Goal: Task Accomplishment & Management: Complete application form

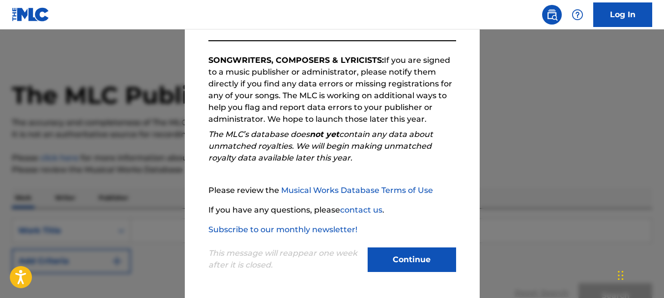
scroll to position [2, 0]
click at [411, 261] on button "Continue" at bounding box center [412, 260] width 88 height 25
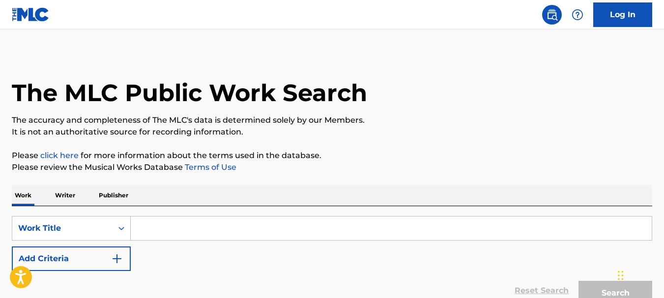
scroll to position [3, 0]
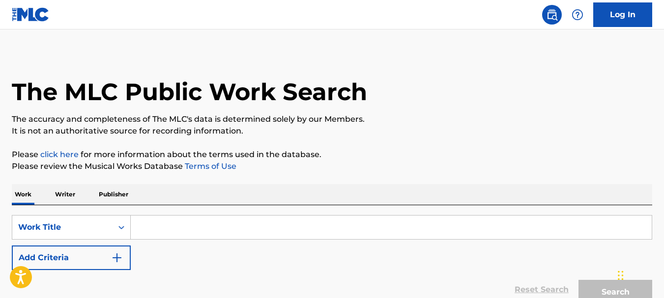
click at [177, 225] on input "Search Form" at bounding box center [391, 228] width 521 height 24
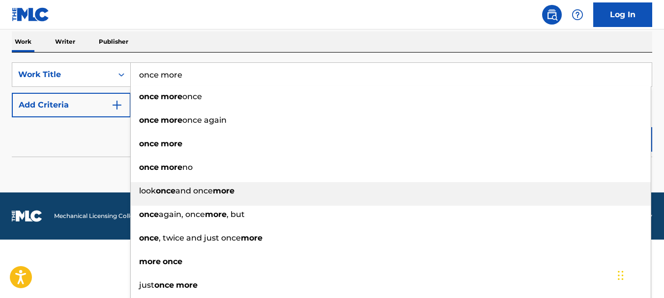
scroll to position [157, 0]
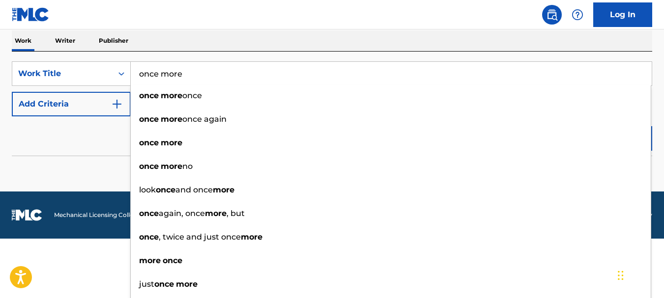
click at [205, 73] on input "once more" at bounding box center [391, 74] width 521 height 24
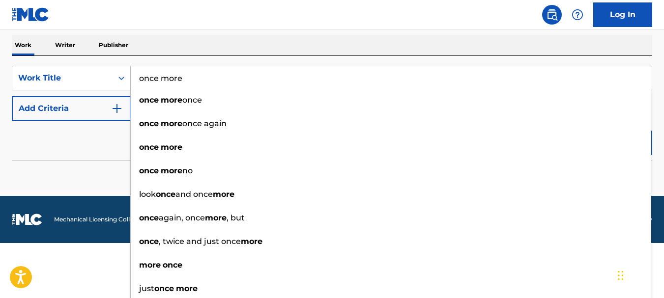
type input "once more"
click at [579, 131] on button "Search" at bounding box center [616, 143] width 74 height 25
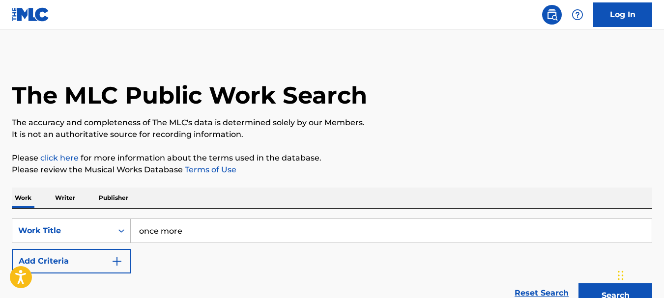
scroll to position [1, 0]
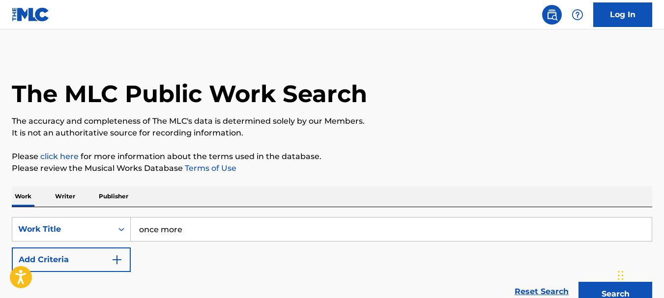
click at [69, 196] on p "Writer" at bounding box center [65, 196] width 26 height 21
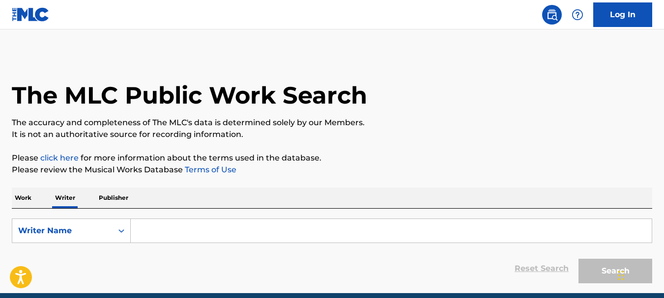
click at [197, 231] on input "Search Form" at bounding box center [391, 231] width 521 height 24
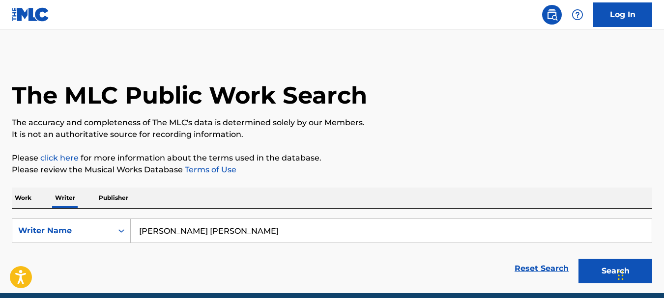
type input "[PERSON_NAME] [PERSON_NAME]"
click at [610, 270] on button "Search" at bounding box center [616, 271] width 74 height 25
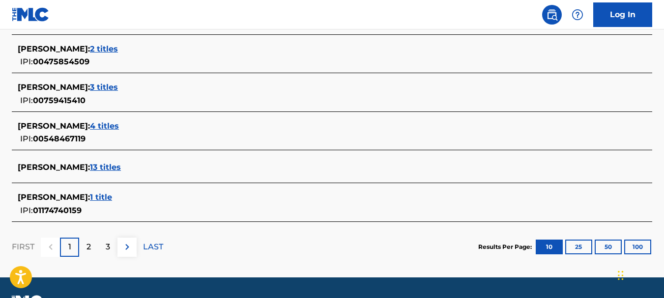
scroll to position [441, 0]
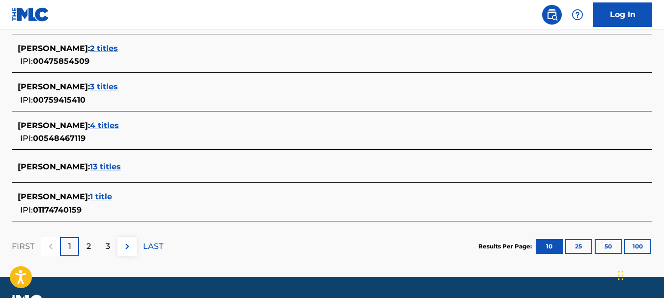
click at [121, 167] on span "13 titles" at bounding box center [105, 166] width 31 height 9
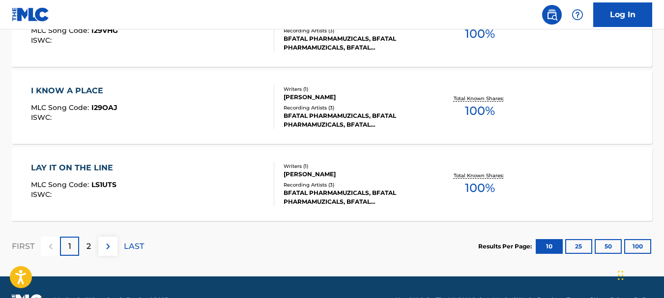
scroll to position [905, 0]
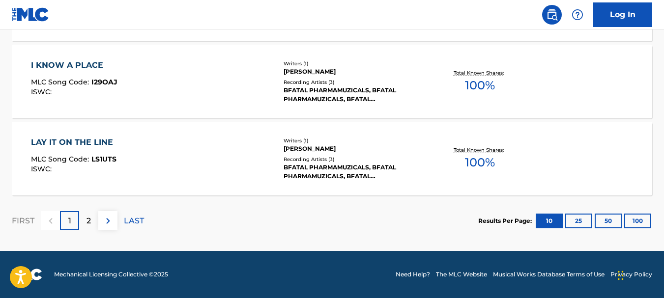
click at [88, 221] on p "2" at bounding box center [89, 221] width 4 height 12
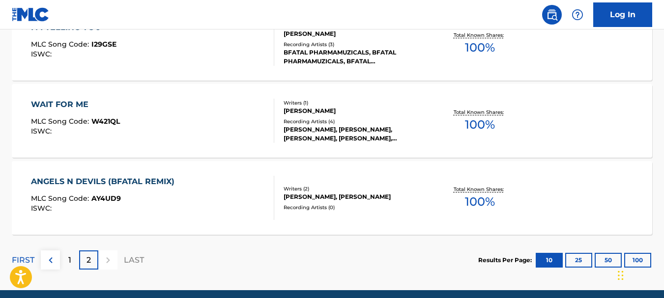
scroll to position [322, 0]
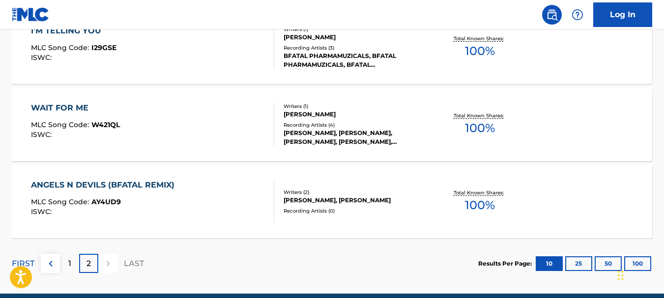
click at [57, 107] on div "WAIT FOR ME" at bounding box center [75, 108] width 89 height 12
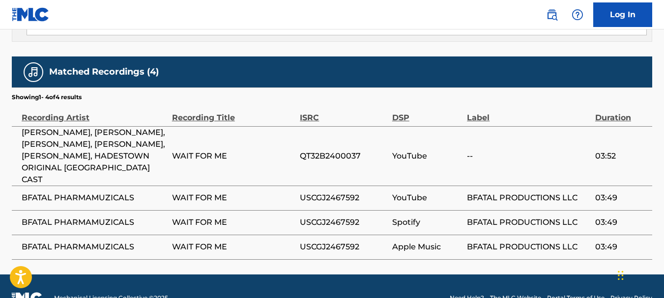
scroll to position [658, 0]
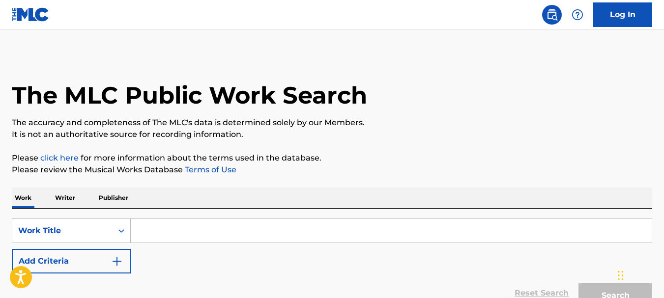
click at [70, 198] on p "Writer" at bounding box center [65, 198] width 26 height 21
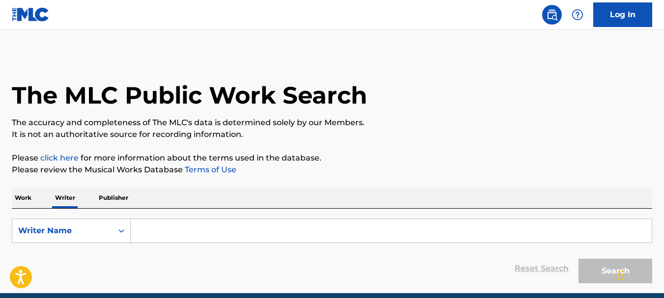
click at [127, 196] on p "Publisher" at bounding box center [113, 198] width 35 height 21
click at [160, 229] on input "Search Form" at bounding box center [391, 231] width 521 height 24
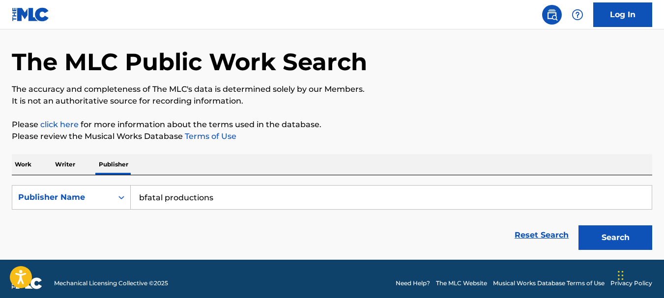
scroll to position [42, 0]
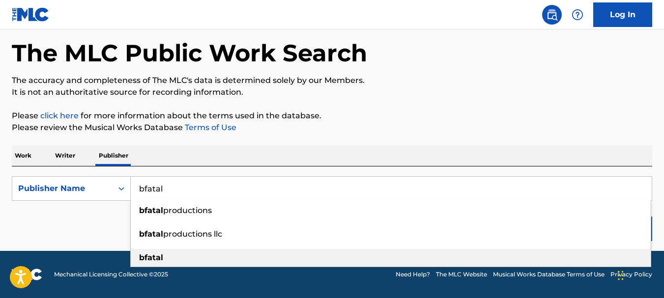
type input "bfatal"
click at [147, 261] on strong "bfatal" at bounding box center [151, 257] width 24 height 9
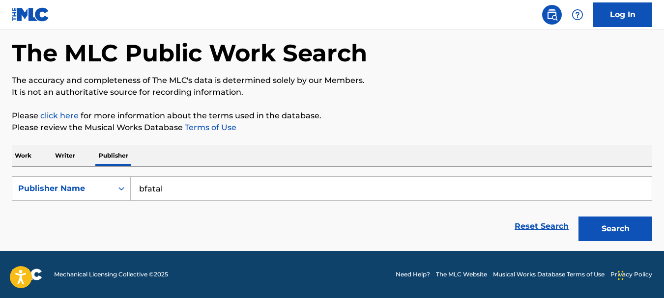
click at [615, 229] on button "Search" at bounding box center [616, 229] width 74 height 25
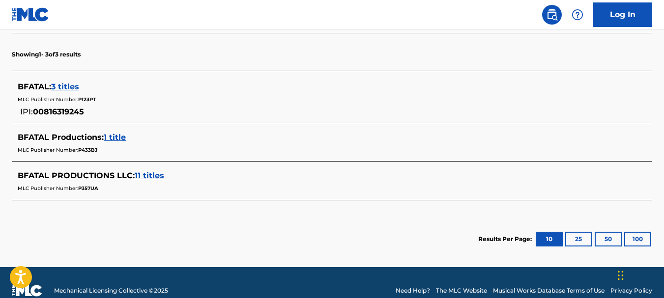
scroll to position [259, 0]
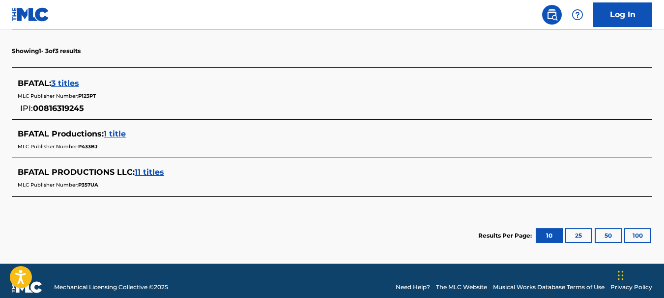
click at [151, 172] on span "11 titles" at bounding box center [149, 172] width 29 height 9
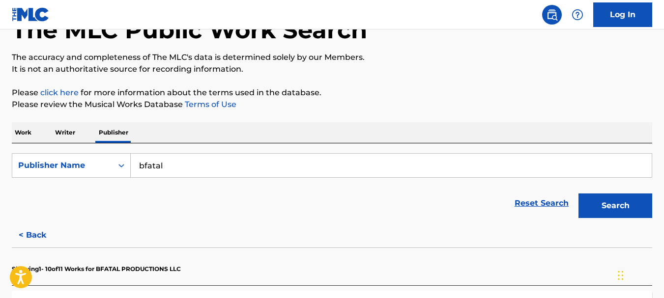
scroll to position [71, 0]
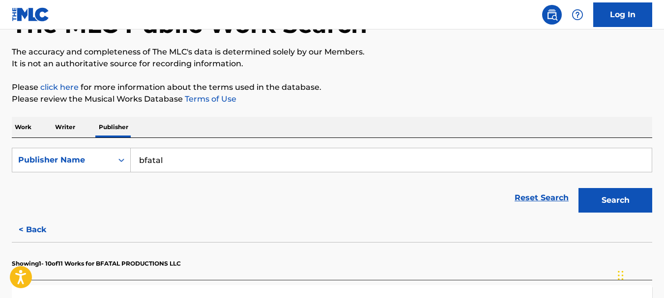
click at [167, 159] on input "bfatal" at bounding box center [391, 160] width 521 height 24
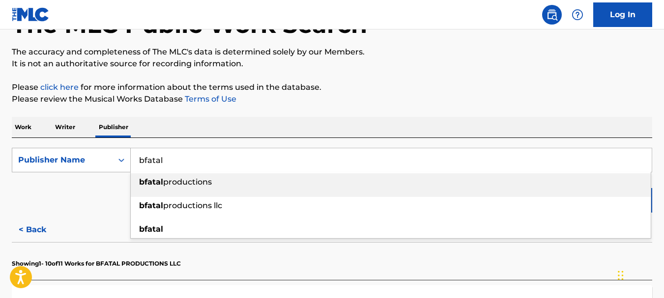
click at [122, 160] on icon "Search Form" at bounding box center [121, 160] width 6 height 3
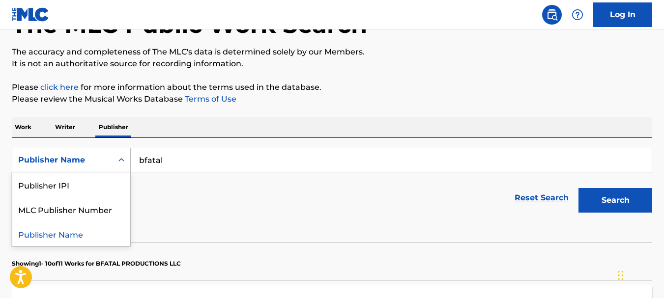
click at [23, 127] on p "Work" at bounding box center [23, 127] width 23 height 21
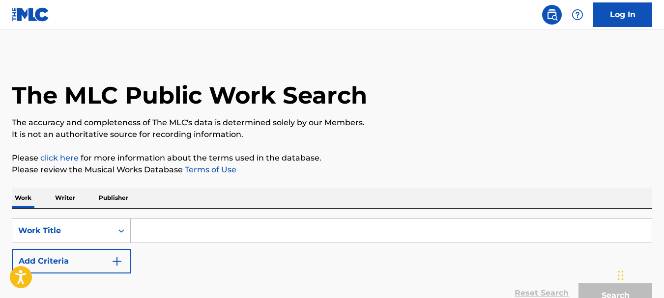
click at [178, 231] on input "Search Form" at bounding box center [391, 231] width 521 height 24
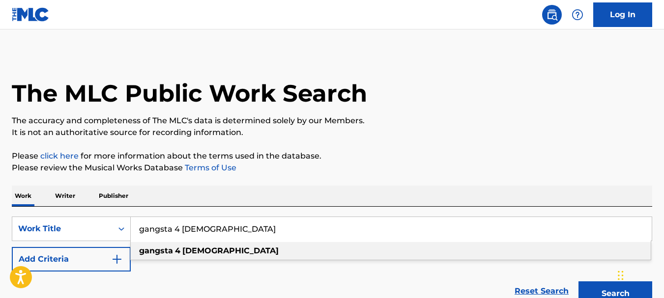
scroll to position [4, 0]
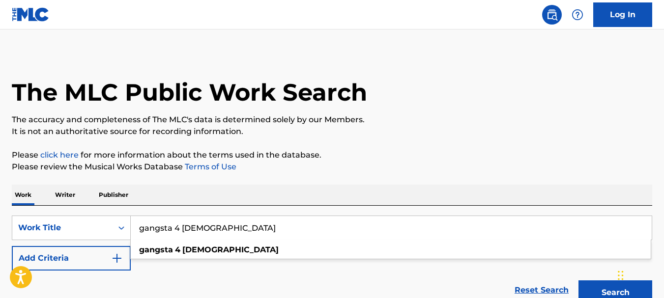
click at [610, 290] on button "Search" at bounding box center [616, 293] width 74 height 25
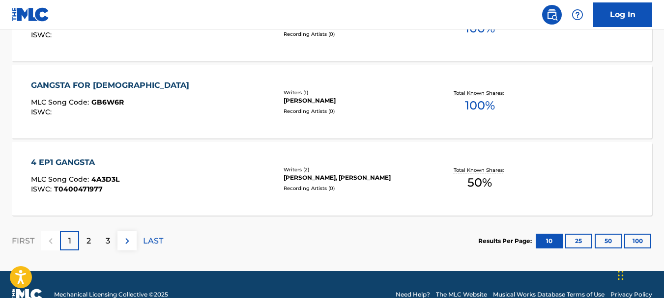
scroll to position [890, 0]
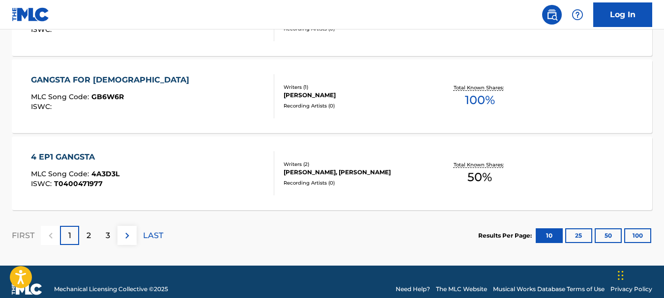
click at [87, 236] on p "2" at bounding box center [89, 236] width 4 height 12
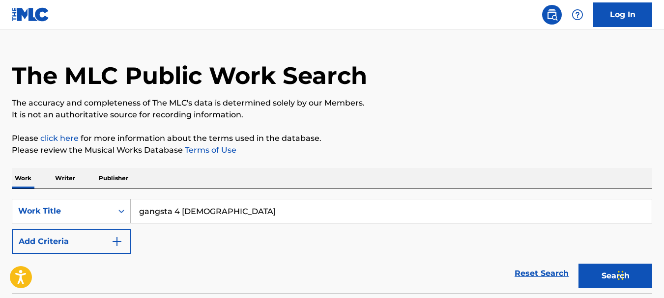
scroll to position [27, 0]
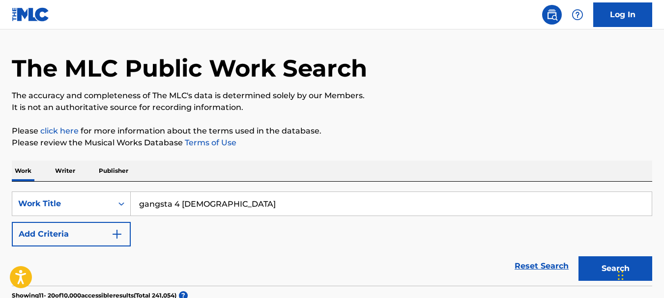
click at [203, 206] on input "gangsta 4 god" at bounding box center [391, 204] width 521 height 24
type input "g"
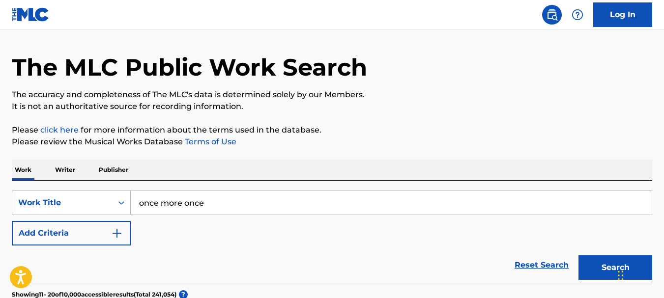
type input "once more once"
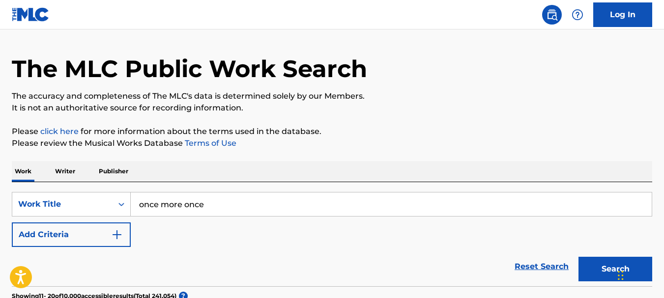
drag, startPoint x: 597, startPoint y: 265, endPoint x: 586, endPoint y: 264, distance: 11.3
click at [596, 265] on button "Search" at bounding box center [616, 269] width 74 height 25
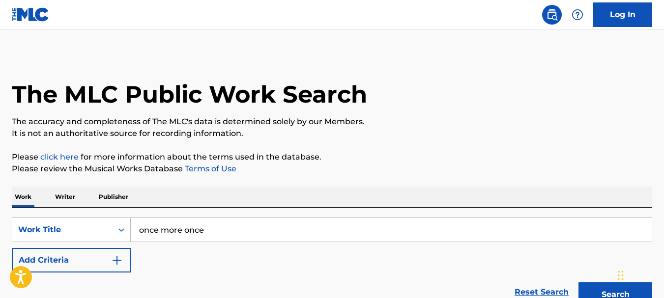
scroll to position [0, 0]
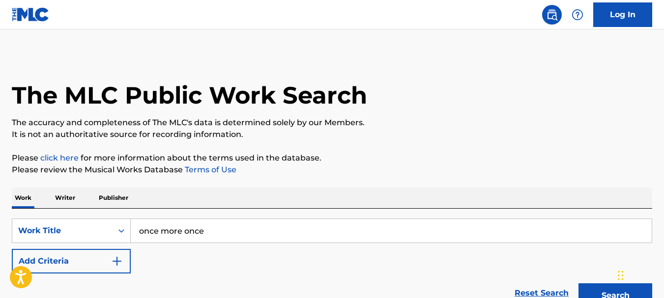
click at [65, 196] on p "Writer" at bounding box center [65, 198] width 26 height 21
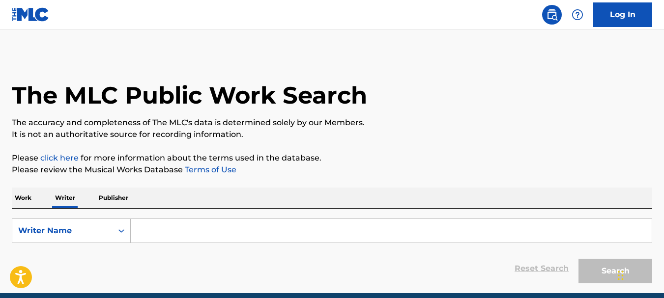
click at [183, 231] on input "Search Form" at bounding box center [391, 231] width 521 height 24
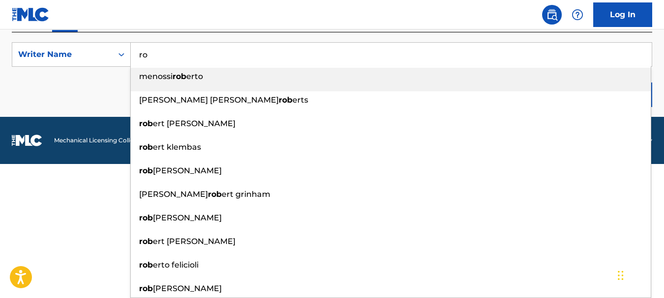
scroll to position [42, 0]
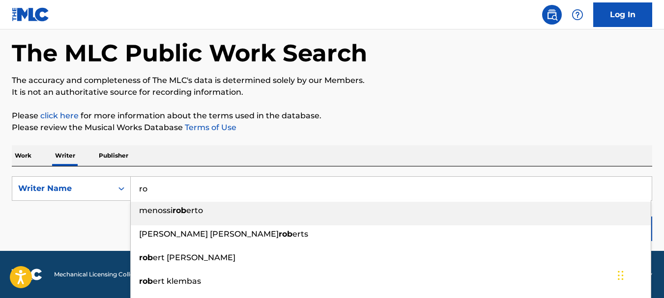
type input "r"
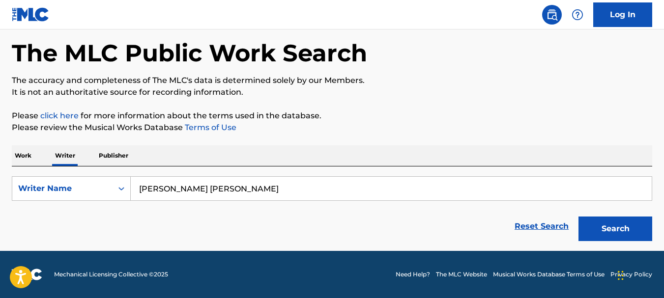
type input "[PERSON_NAME] [PERSON_NAME]"
click at [609, 227] on button "Search" at bounding box center [616, 229] width 74 height 25
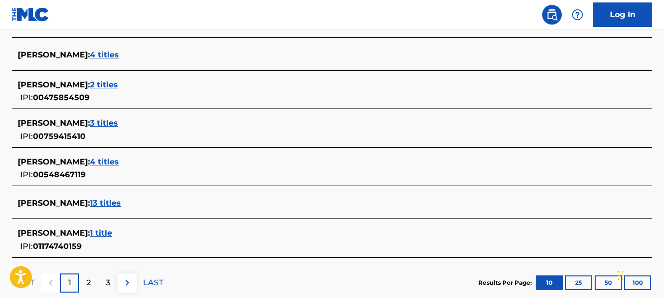
scroll to position [405, 0]
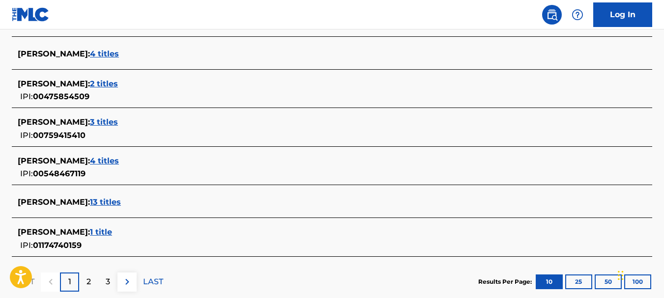
click at [116, 121] on span "3 titles" at bounding box center [104, 122] width 28 height 9
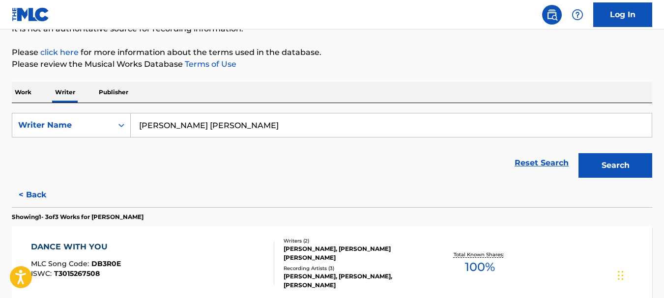
scroll to position [105, 0]
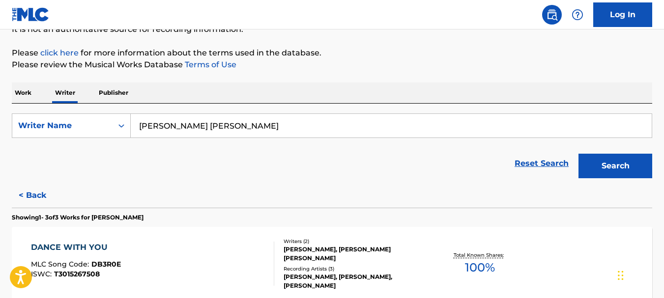
click at [31, 194] on button "< Back" at bounding box center [41, 195] width 59 height 25
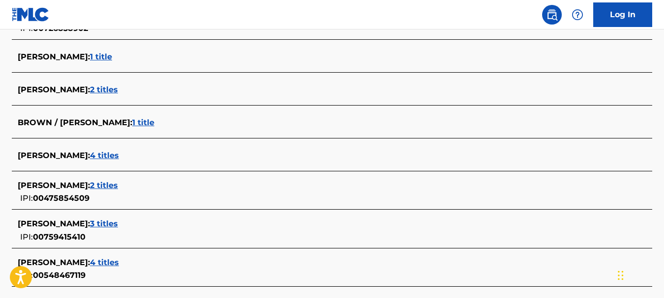
scroll to position [311, 0]
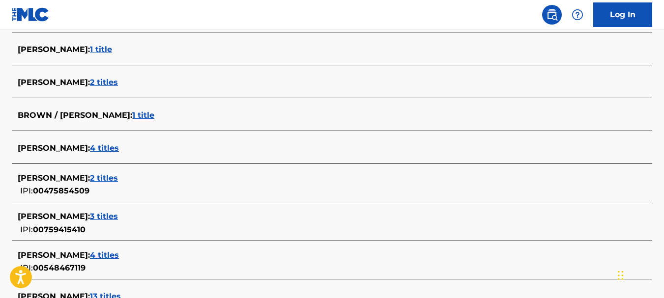
click at [118, 215] on span "3 titles" at bounding box center [104, 216] width 28 height 9
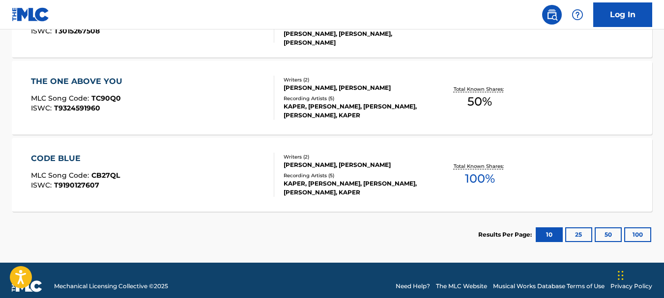
scroll to position [360, 0]
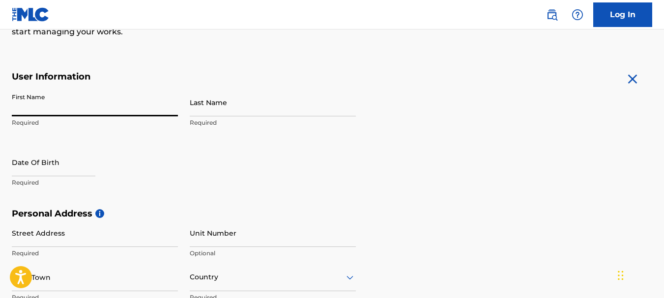
click at [67, 101] on input "First Name" at bounding box center [95, 102] width 166 height 28
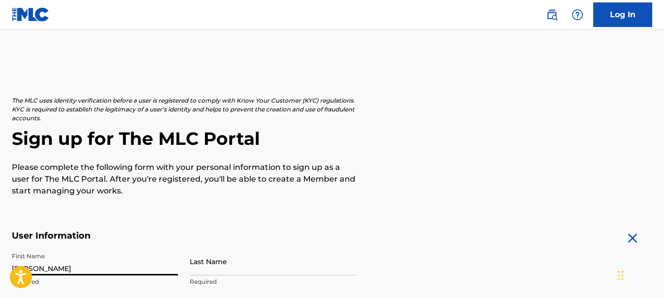
type input "BRENNAN"
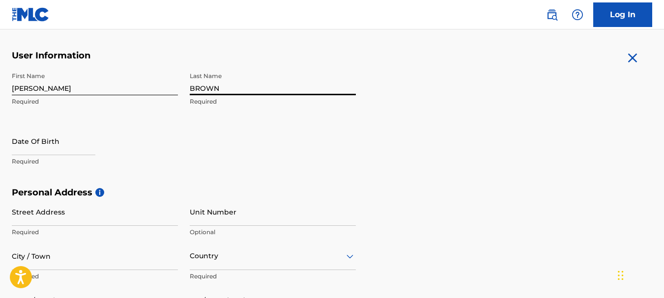
scroll to position [182, 0]
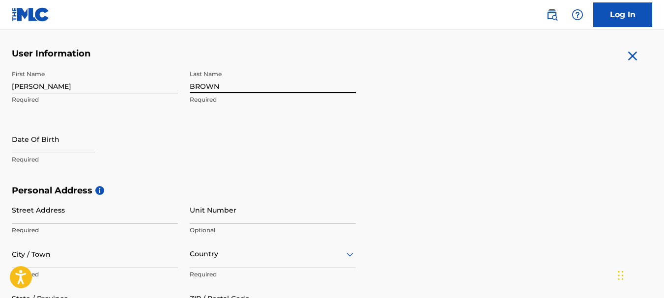
type input "BROWN"
click at [30, 148] on input "text" at bounding box center [54, 139] width 84 height 28
select select "7"
select select "2025"
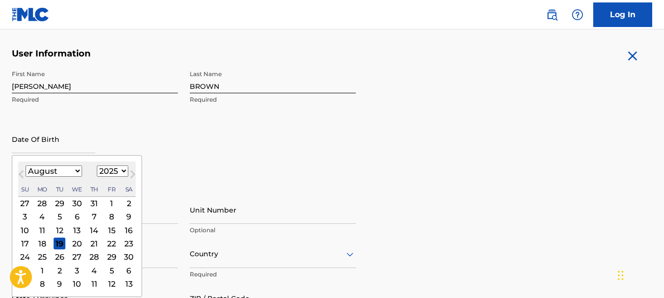
click at [76, 170] on select "January February March April May June July August September October November De…" at bounding box center [54, 171] width 57 height 11
select select "6"
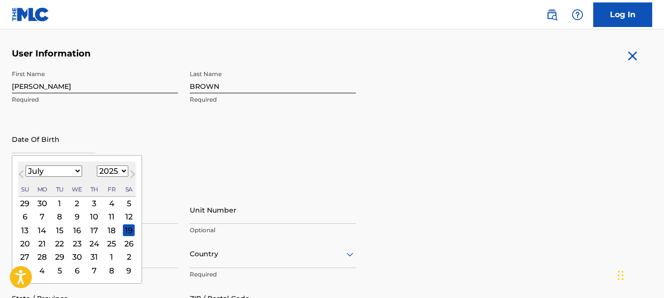
click at [127, 217] on div "12" at bounding box center [129, 217] width 12 height 12
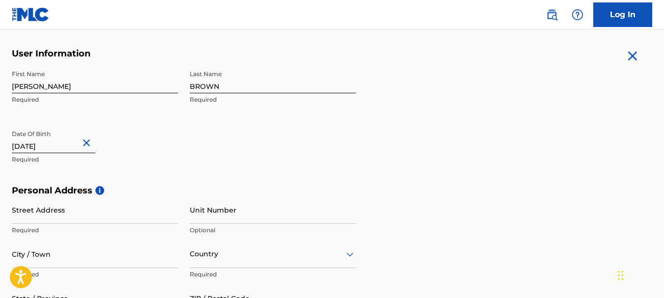
type input "July 12 1962"
drag, startPoint x: 359, startPoint y: 163, endPoint x: 365, endPoint y: 163, distance: 5.9
click at [362, 163] on form "User Information First Name BRENNAN Required Last Name BROWN Required Date Of B…" at bounding box center [332, 266] width 641 height 436
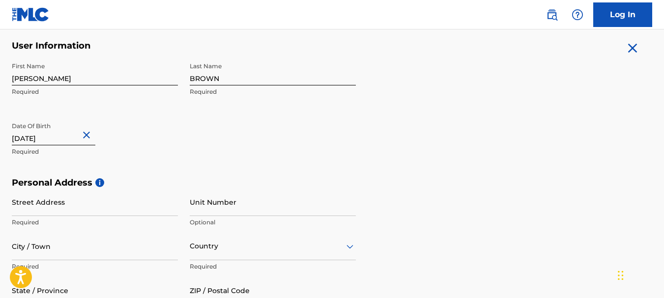
click at [69, 207] on input "Street Address" at bounding box center [95, 202] width 166 height 28
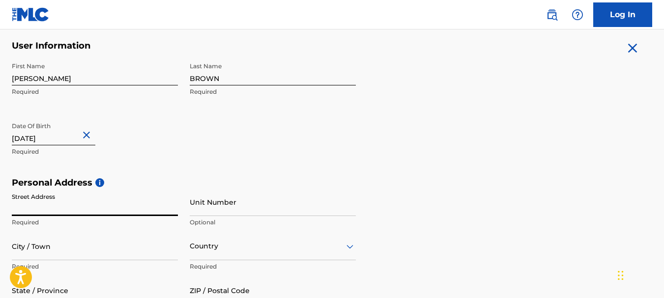
type input "3200 Cooper Creek Drive"
type input "Henderson"
type input "[GEOGRAPHIC_DATA]"
type input "NV"
type input "89074"
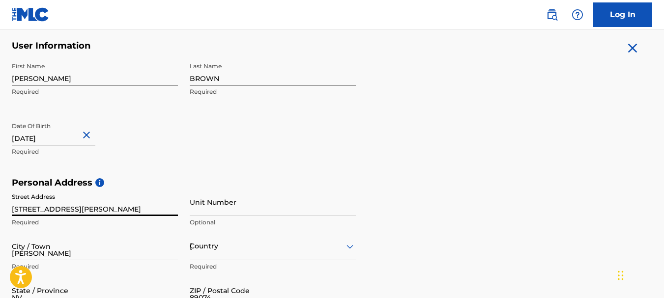
type input "bfatalproductions@gmail.com"
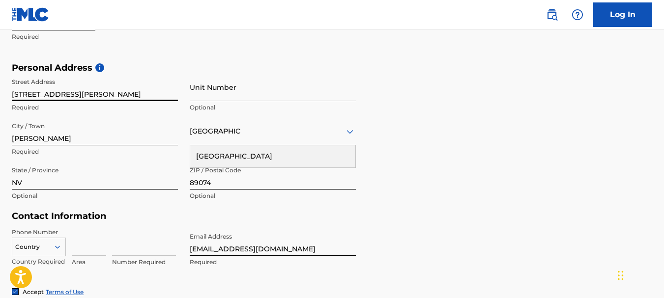
scroll to position [310, 0]
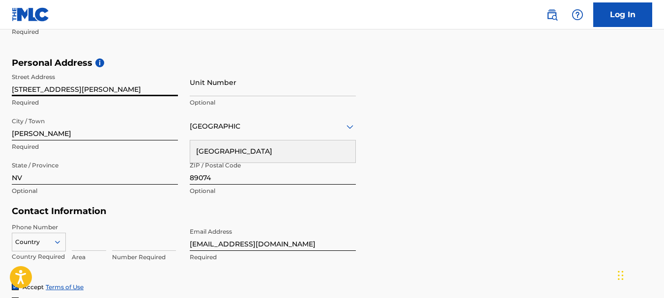
click at [449, 178] on div "Personal Address i Street Address 3200 Cooper Creek Drive Required Unit Number …" at bounding box center [332, 132] width 641 height 149
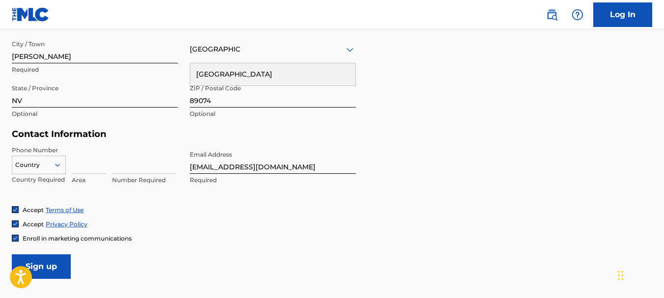
scroll to position [391, 0]
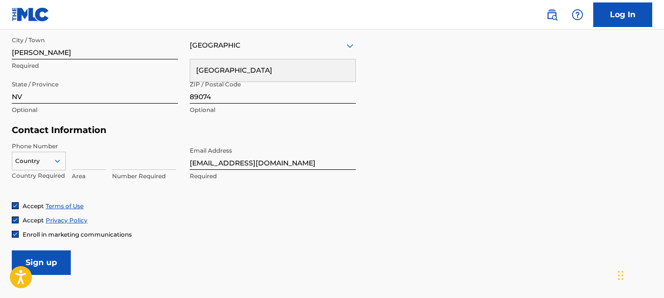
click at [81, 165] on input at bounding box center [89, 156] width 34 height 28
type input "702"
type input "1"
type input "4669119"
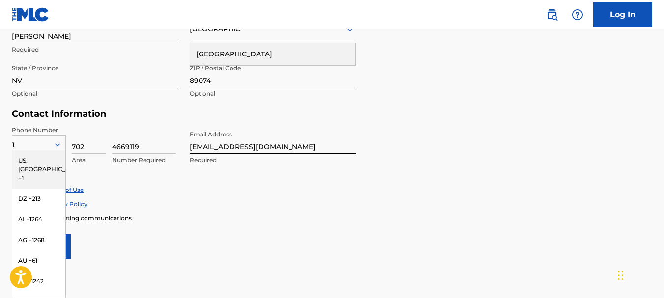
click at [472, 115] on form "User Information First Name BRENNAN Required Last Name BROWN Required Date Of B…" at bounding box center [332, 41] width 641 height 436
click at [45, 162] on div "US, CA +1" at bounding box center [38, 169] width 53 height 38
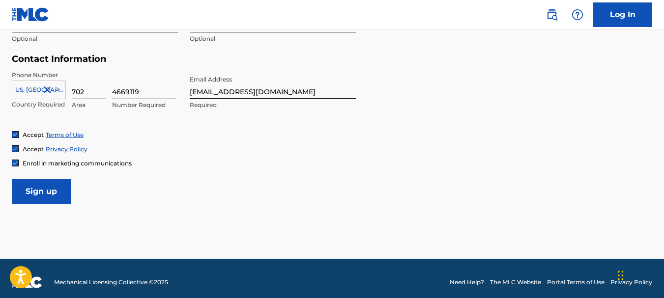
scroll to position [471, 0]
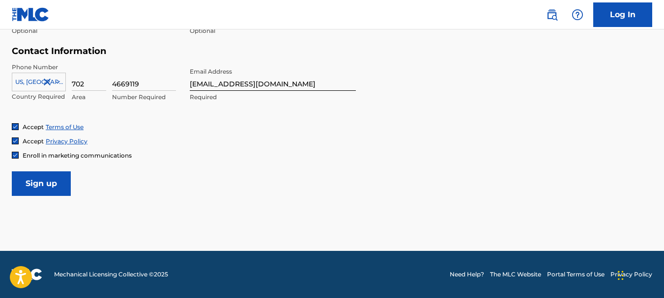
click at [36, 187] on input "Sign up" at bounding box center [41, 184] width 59 height 25
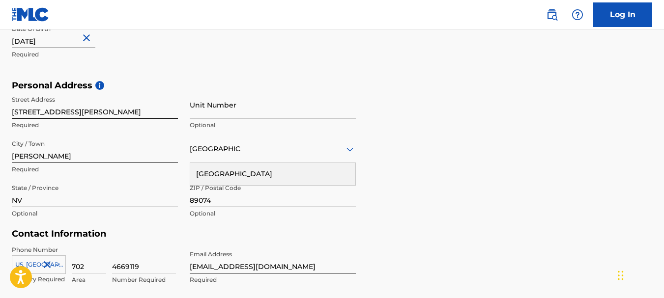
click at [250, 174] on div "[GEOGRAPHIC_DATA]" at bounding box center [272, 174] width 165 height 22
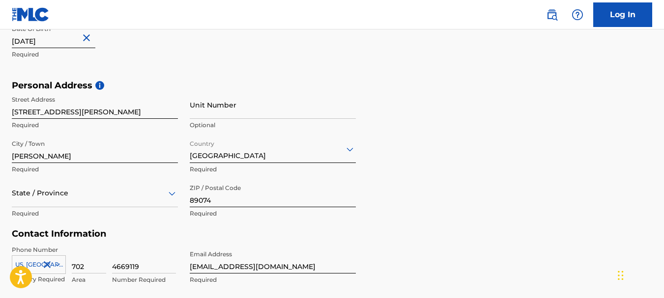
scroll to position [345, 0]
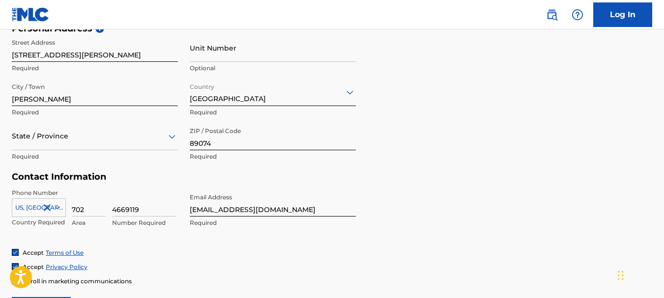
click at [111, 150] on div "State / Province" at bounding box center [95, 136] width 166 height 28
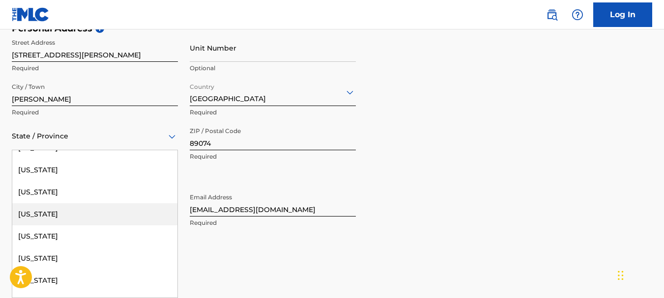
scroll to position [612, 0]
click at [38, 214] on div "Nevada" at bounding box center [94, 213] width 165 height 22
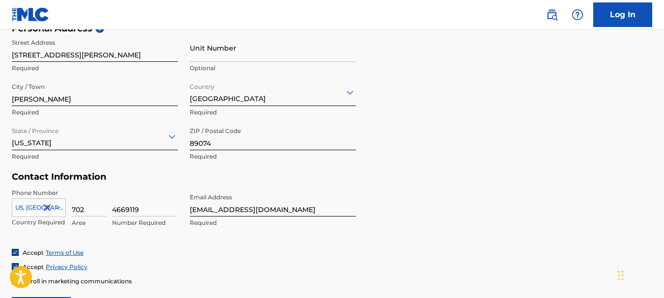
click at [520, 227] on form "User Information First Name BRENNAN Required Last Name BROWN Required Date Of B…" at bounding box center [332, 104] width 641 height 436
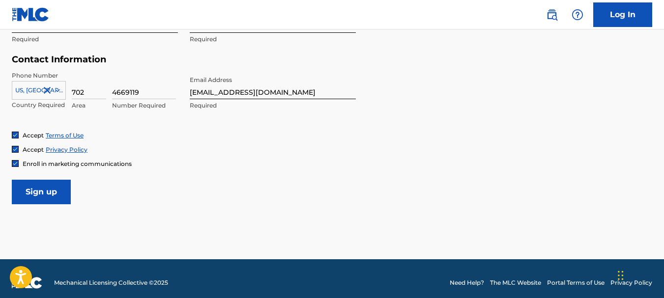
scroll to position [471, 0]
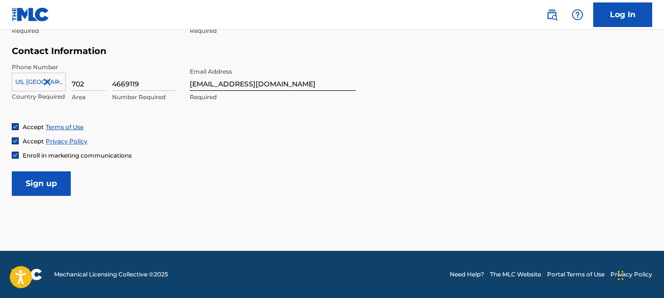
click at [39, 187] on input "Sign up" at bounding box center [41, 184] width 59 height 25
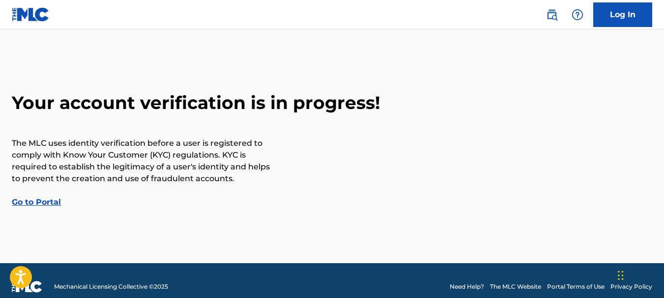
scroll to position [22, 0]
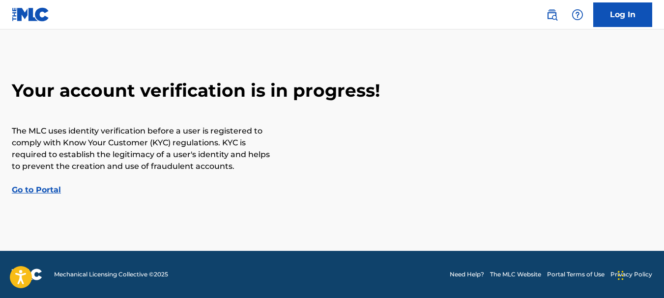
click at [48, 191] on link "Go to Portal" at bounding box center [36, 189] width 49 height 9
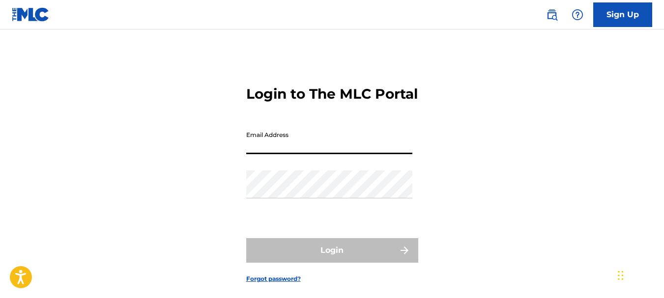
click at [304, 154] on input "Email Address" at bounding box center [329, 140] width 166 height 28
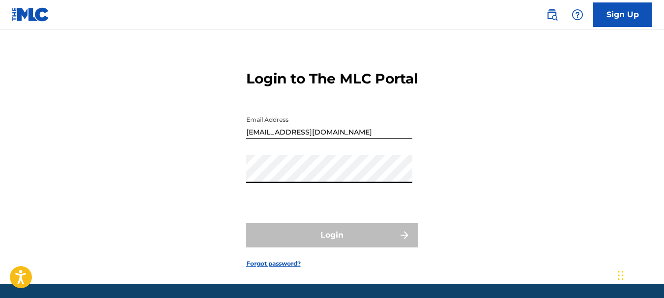
scroll to position [65, 0]
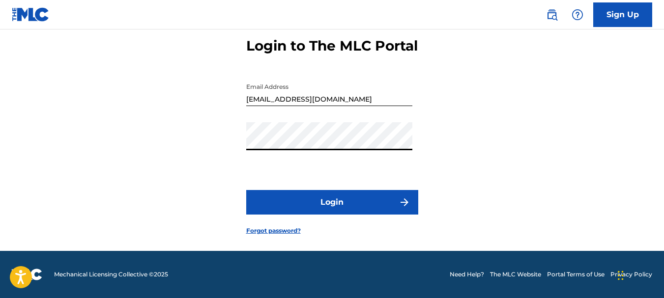
click at [344, 201] on button "Login" at bounding box center [332, 202] width 172 height 25
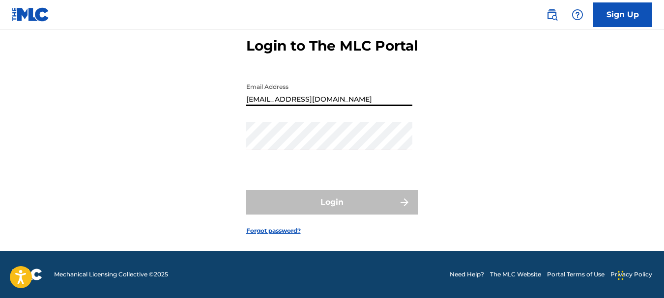
click at [361, 98] on input "bfatalproductions@gmail.com" at bounding box center [329, 92] width 166 height 28
type input "b"
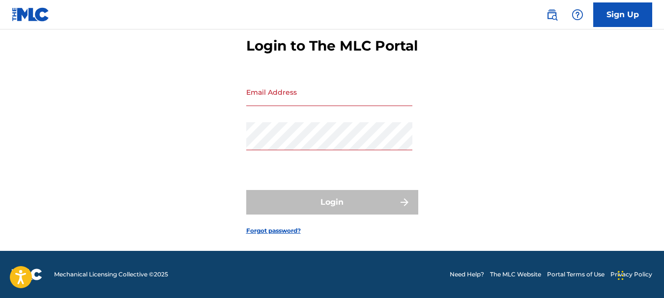
click at [542, 145] on div "Login to The MLC Portal Email Address Password Login Forgot password?" at bounding box center [332, 128] width 664 height 245
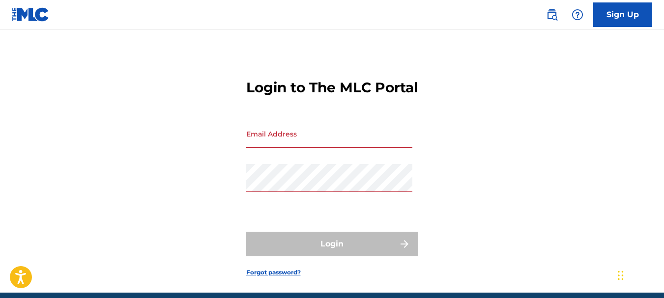
scroll to position [0, 0]
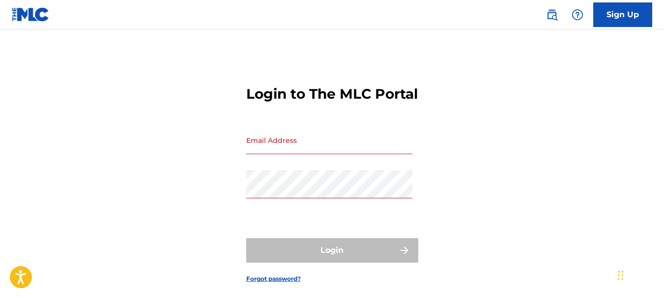
click at [633, 13] on link "Sign Up" at bounding box center [622, 14] width 59 height 25
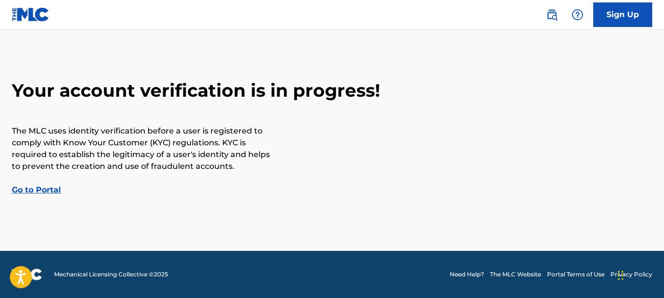
click at [47, 191] on link "Go to Portal" at bounding box center [36, 189] width 49 height 9
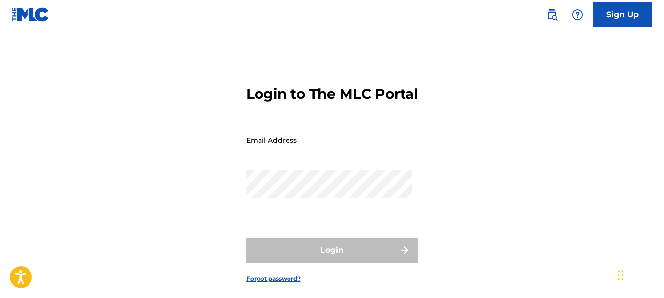
click at [559, 114] on div "Login to The MLC Portal Email Address Password Login Forgot password?" at bounding box center [332, 176] width 664 height 245
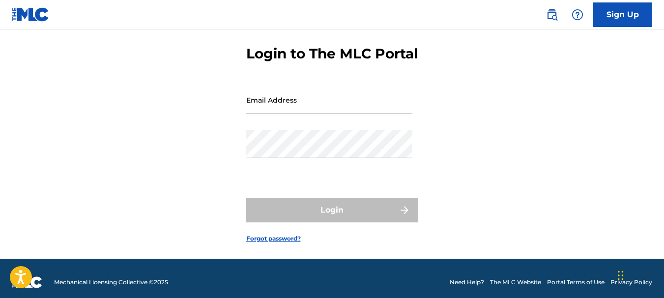
scroll to position [65, 0]
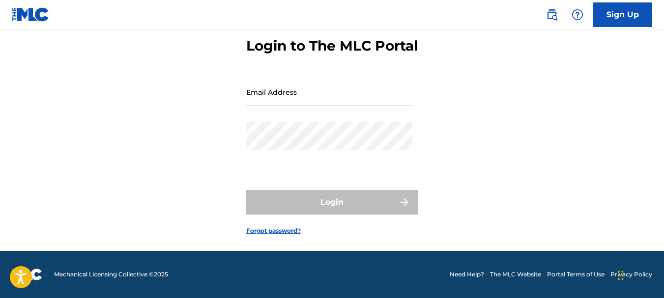
click at [551, 14] on img at bounding box center [552, 15] width 12 height 12
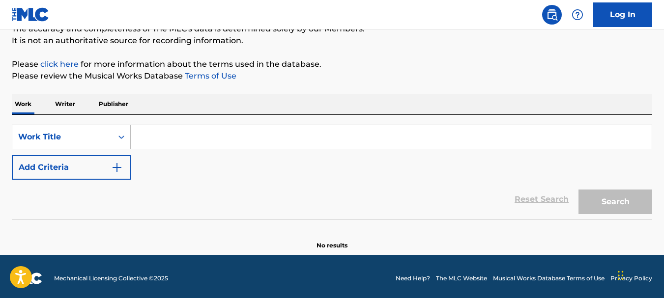
scroll to position [98, 0]
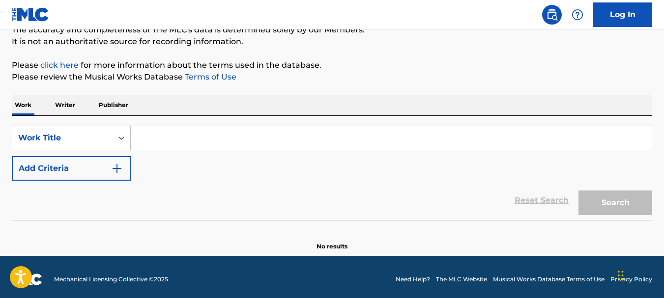
click at [175, 134] on input "Search Form" at bounding box center [391, 138] width 521 height 24
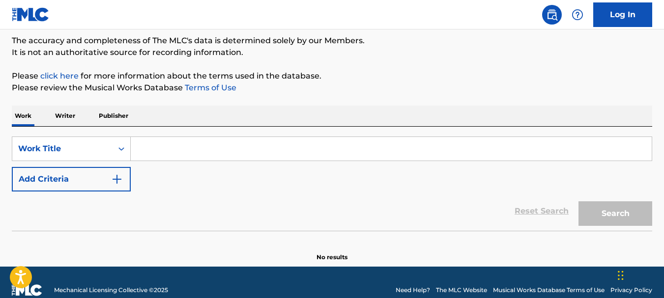
scroll to position [81, 0]
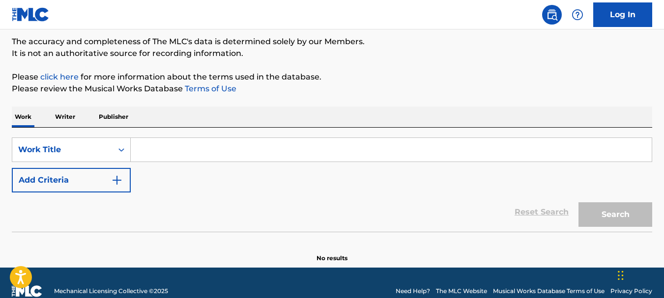
click at [63, 116] on p "Writer" at bounding box center [65, 117] width 26 height 21
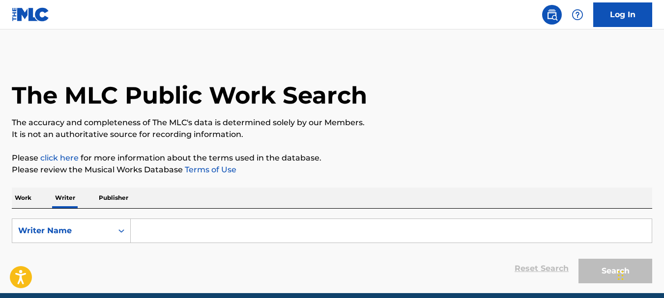
click at [202, 231] on input "Search Form" at bounding box center [391, 231] width 521 height 24
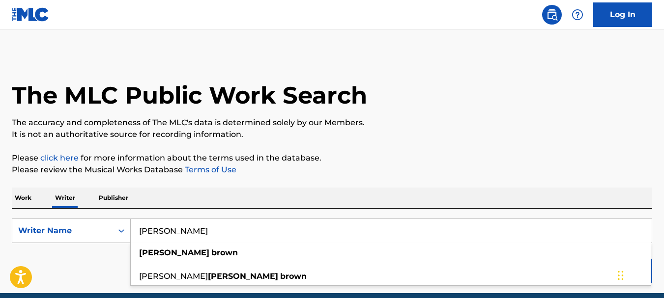
type input "[PERSON_NAME]"
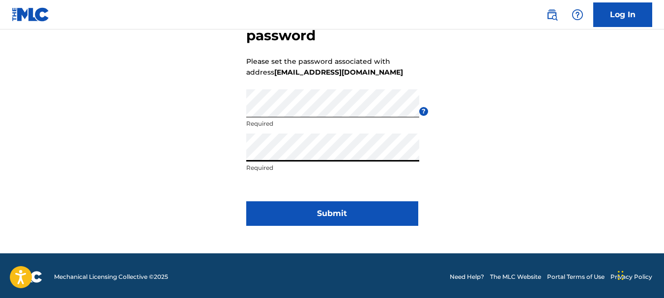
scroll to position [78, 0]
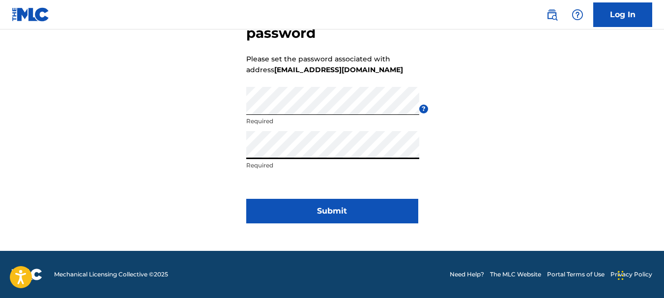
click at [344, 210] on button "Submit" at bounding box center [332, 211] width 172 height 25
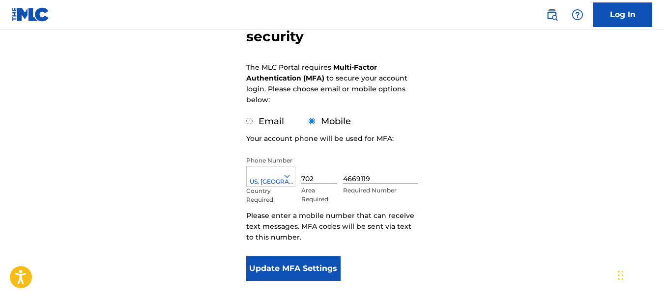
scroll to position [126, 0]
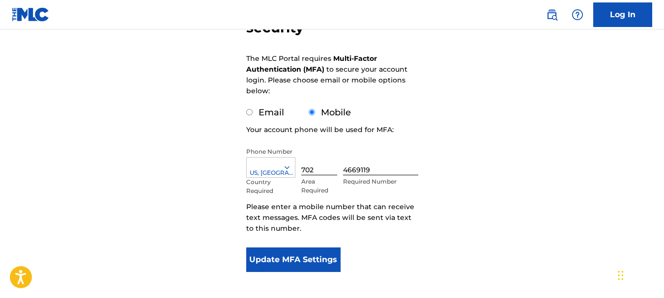
click at [292, 257] on button "Update MFA Settings" at bounding box center [293, 260] width 95 height 25
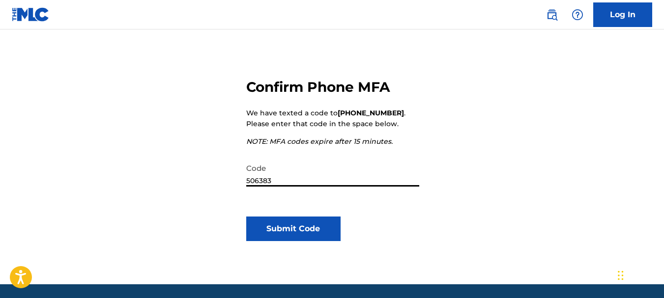
scroll to position [97, 0]
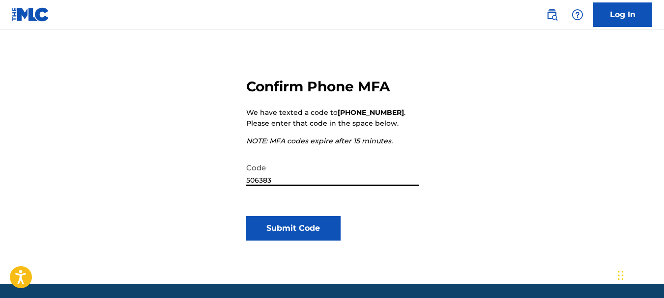
type input "506383"
click at [289, 230] on button "Submit Code" at bounding box center [293, 228] width 95 height 25
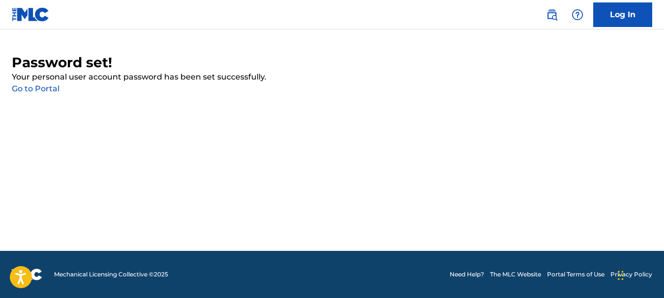
click at [49, 89] on link "Go to Portal" at bounding box center [36, 88] width 48 height 9
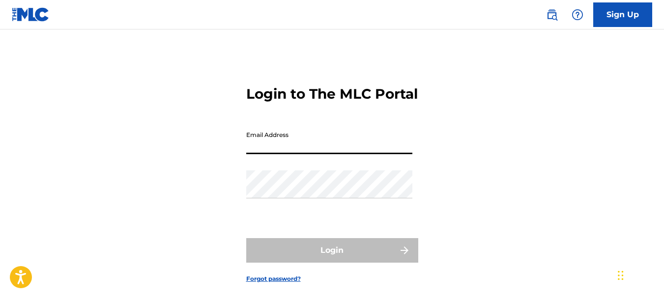
click at [277, 154] on input "Email Address" at bounding box center [329, 140] width 166 height 28
type input "bfatalproductions@gmail.com"
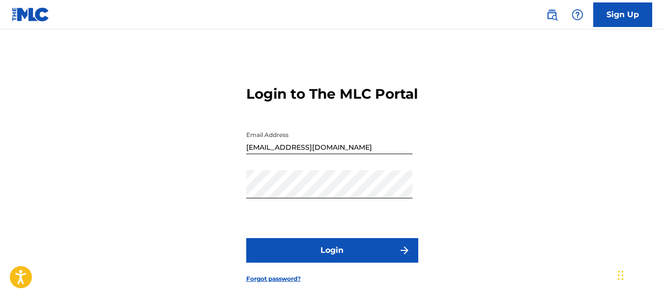
click at [339, 263] on button "Login" at bounding box center [332, 250] width 172 height 25
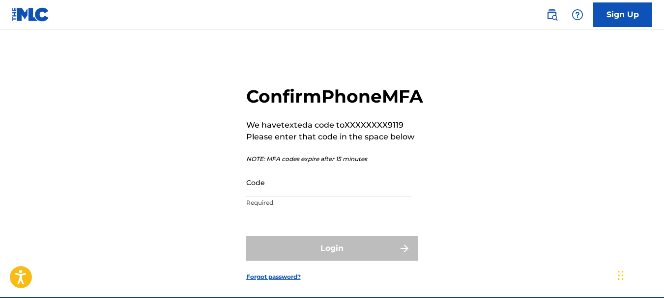
click at [293, 197] on input "Code" at bounding box center [329, 183] width 166 height 28
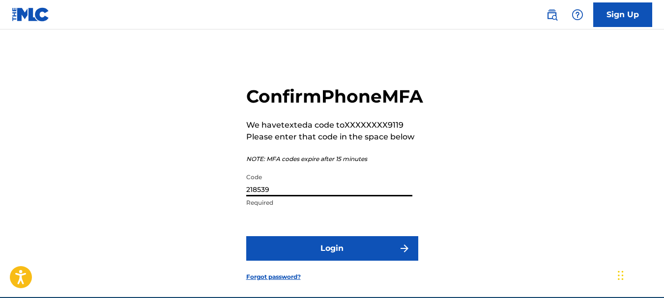
type input "218539"
click at [334, 261] on button "Login" at bounding box center [332, 248] width 172 height 25
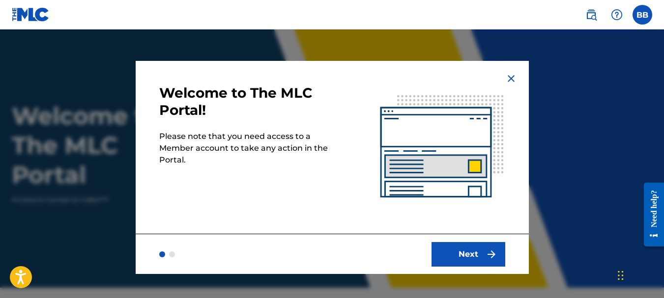
click at [482, 252] on button "Next" at bounding box center [469, 254] width 74 height 25
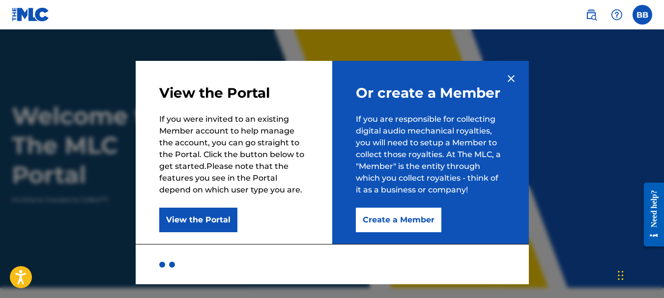
click at [408, 223] on button "Create a Member" at bounding box center [399, 220] width 86 height 25
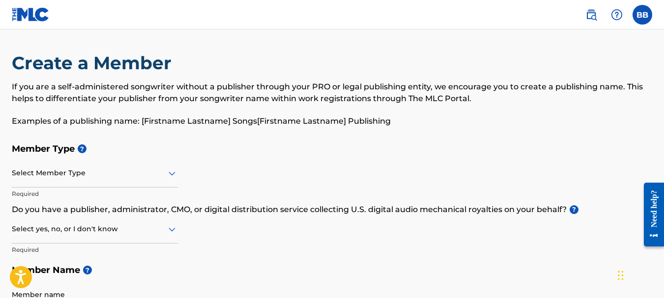
click at [171, 174] on icon at bounding box center [172, 174] width 12 height 12
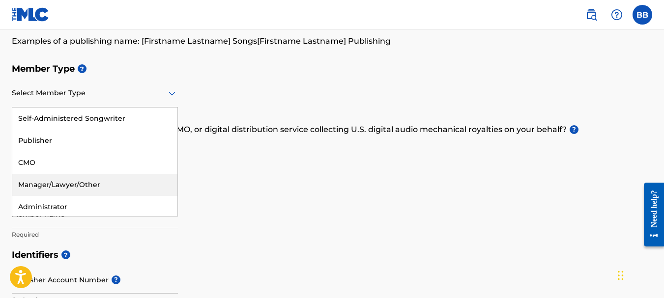
scroll to position [1, 0]
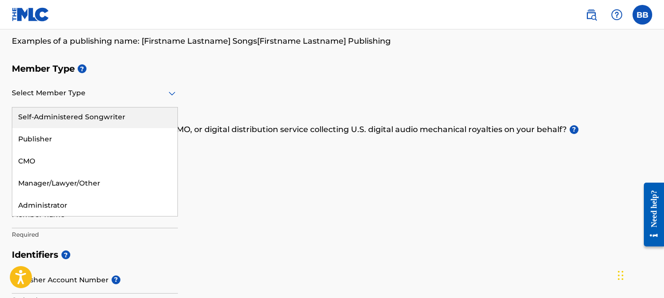
click at [108, 119] on div "Self-Administered Songwriter" at bounding box center [94, 117] width 165 height 22
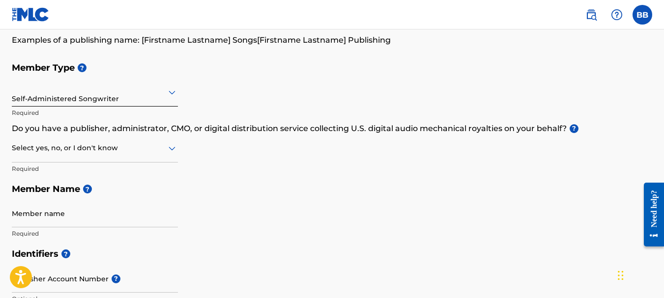
scroll to position [81, 0]
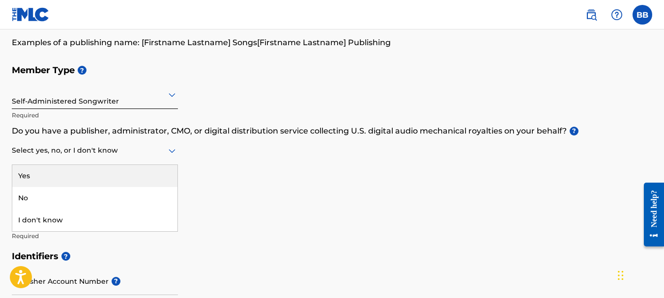
click at [173, 150] on icon at bounding box center [172, 151] width 12 height 12
click at [103, 175] on div "Yes" at bounding box center [94, 177] width 165 height 22
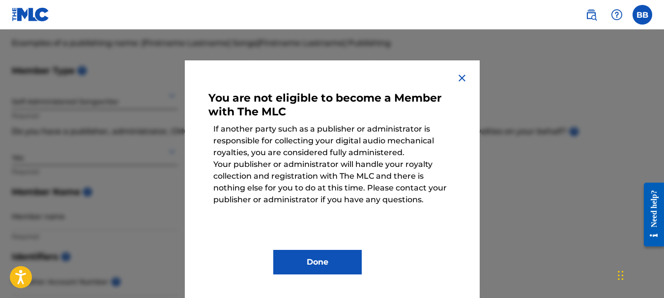
scroll to position [0, 0]
click at [335, 259] on button "Done" at bounding box center [317, 263] width 88 height 25
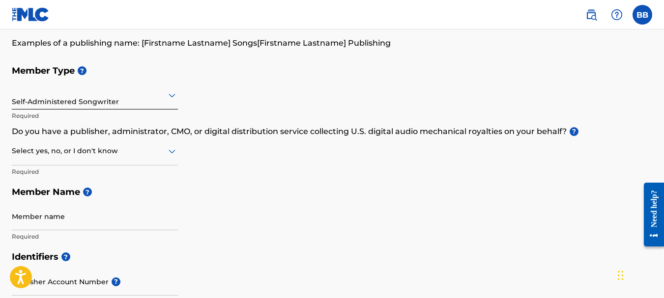
click at [172, 93] on icon at bounding box center [172, 95] width 12 height 12
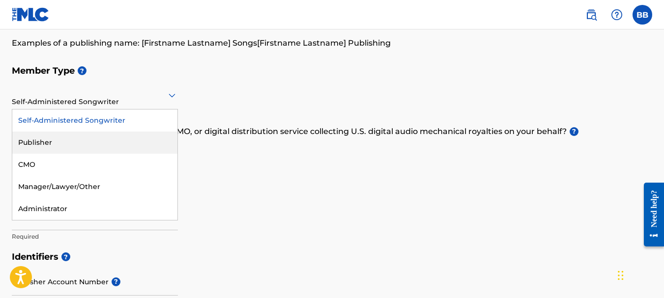
click at [83, 138] on div "Publisher" at bounding box center [94, 143] width 165 height 22
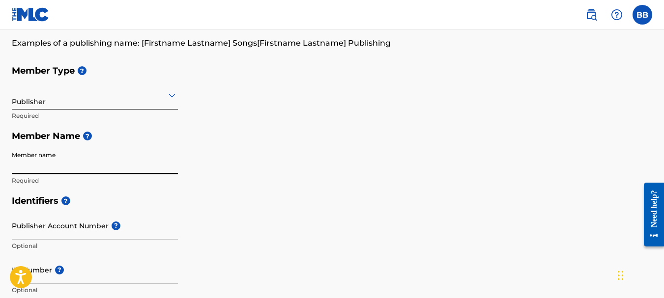
click at [87, 167] on input "Member name" at bounding box center [95, 161] width 166 height 28
type input "[PERSON_NAME]"
type input "3200 Cooper Creek Drive"
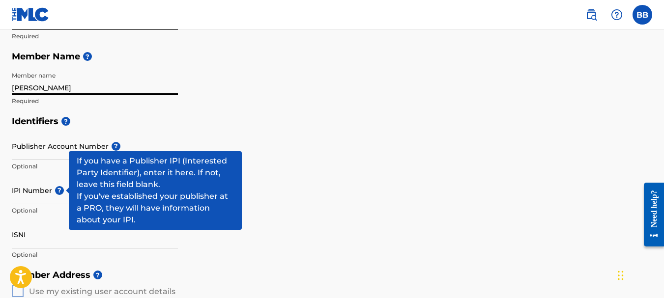
scroll to position [156, 0]
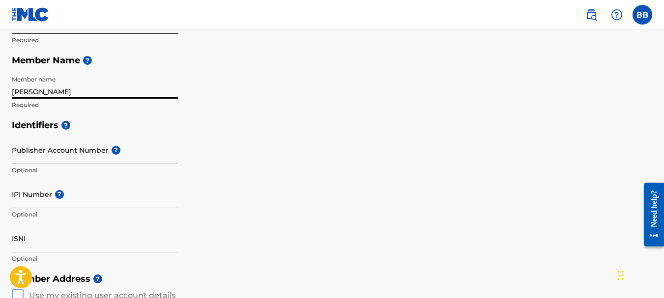
click at [30, 203] on input "IPI Number ?" at bounding box center [95, 194] width 166 height 28
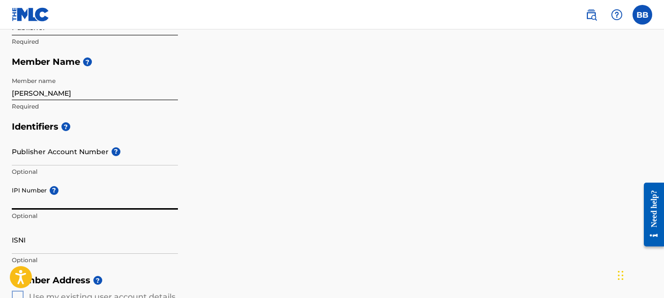
scroll to position [155, 0]
paste input "816319245"
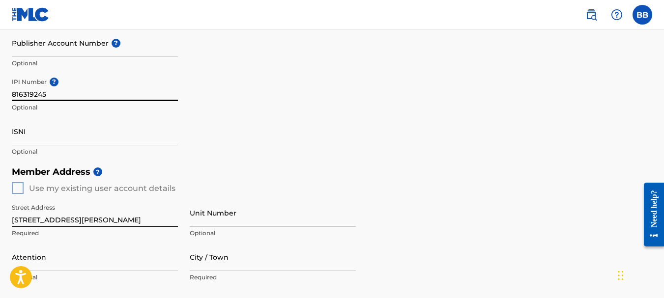
scroll to position [265, 0]
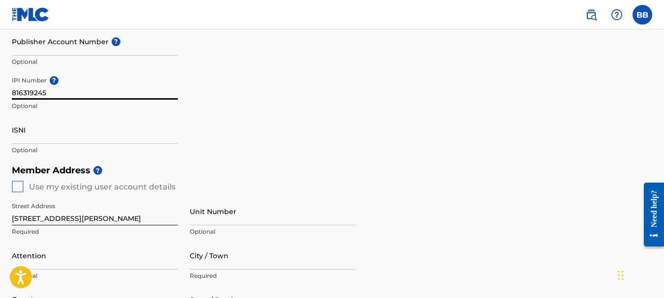
type input "816319245"
click at [17, 188] on div "Member Address ? Use my existing user account details Street Address 3200 Coope…" at bounding box center [332, 272] width 641 height 225
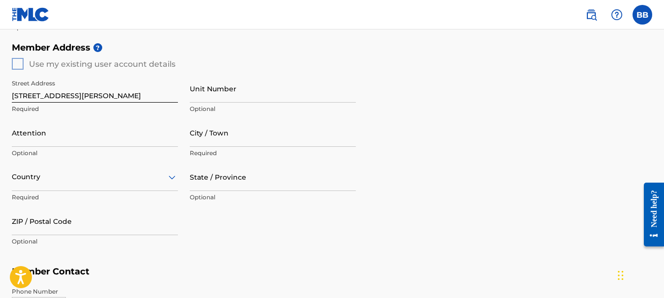
scroll to position [387, 0]
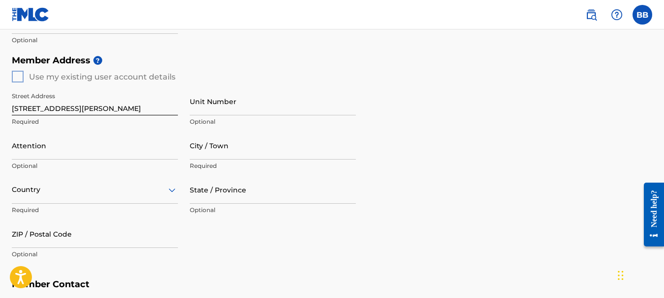
click at [17, 66] on div "Member Address ? Use my existing user account details Street Address 3200 Coope…" at bounding box center [332, 162] width 641 height 225
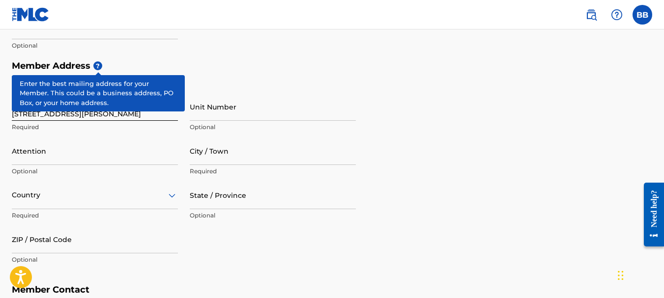
scroll to position [371, 0]
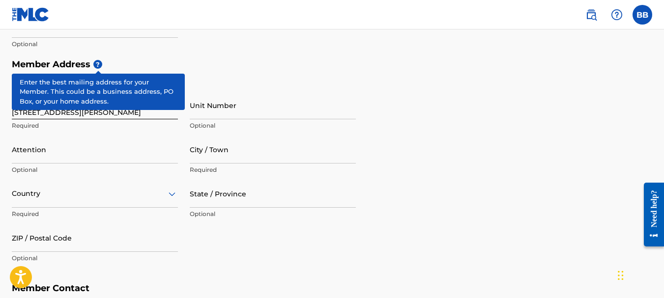
click at [98, 64] on span "?" at bounding box center [97, 64] width 9 height 9
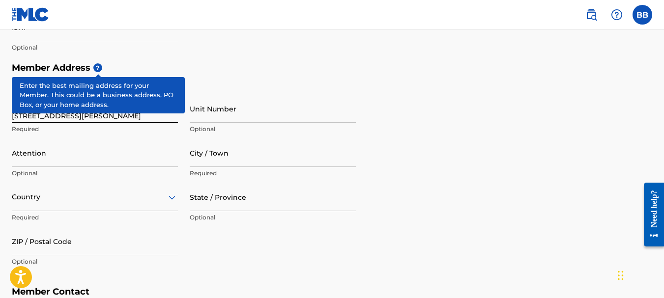
scroll to position [368, 0]
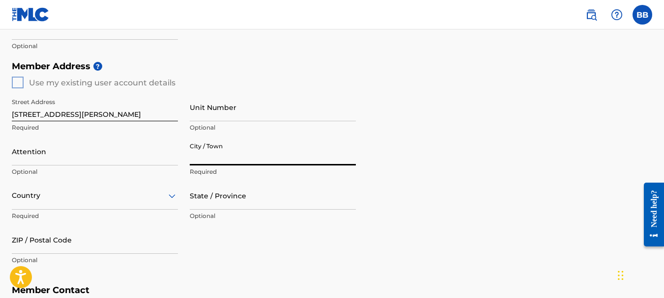
click at [216, 162] on input "City / Town" at bounding box center [273, 152] width 166 height 28
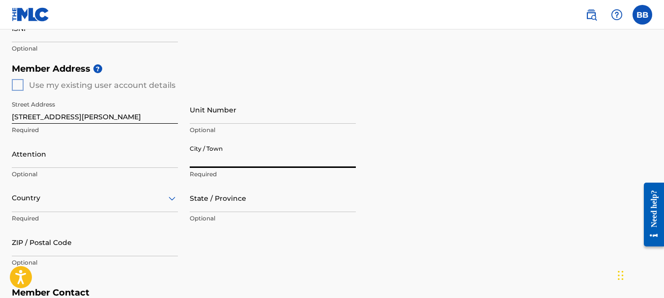
scroll to position [367, 0]
type input "Henderson"
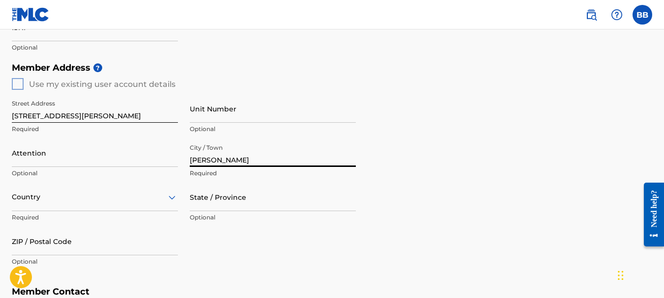
type input "[PERSON_NAME]"
type input "[GEOGRAPHIC_DATA]"
type input "NV"
type input "89074"
type input "1"
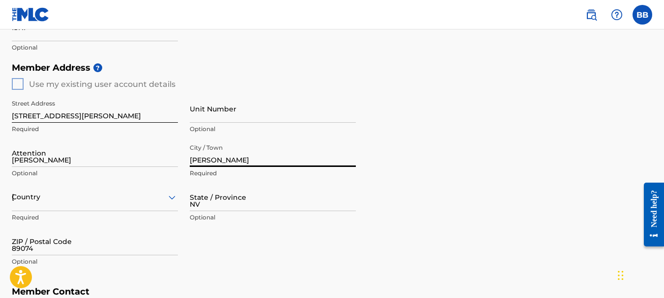
type input "702"
type input "4669119"
type input "bfatalproductions@gmail.com"
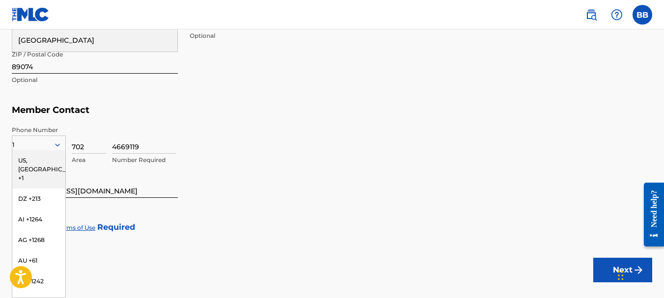
click at [39, 163] on div "US, CA +1" at bounding box center [38, 169] width 53 height 38
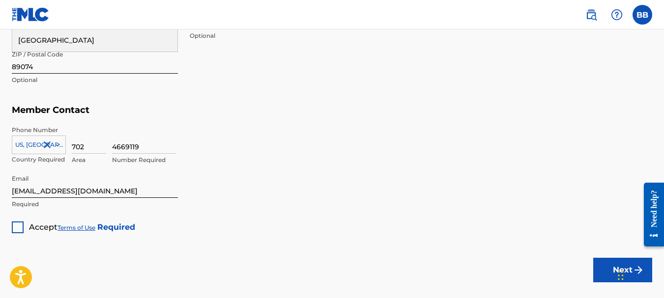
click at [16, 228] on div at bounding box center [18, 228] width 12 height 12
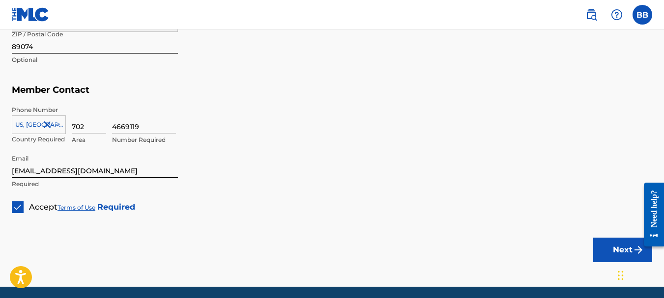
scroll to position [579, 0]
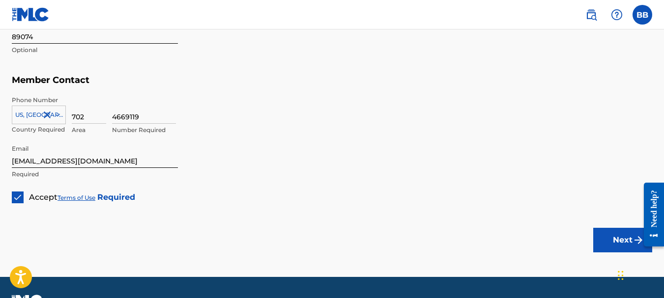
click at [618, 241] on button "Next" at bounding box center [622, 240] width 59 height 25
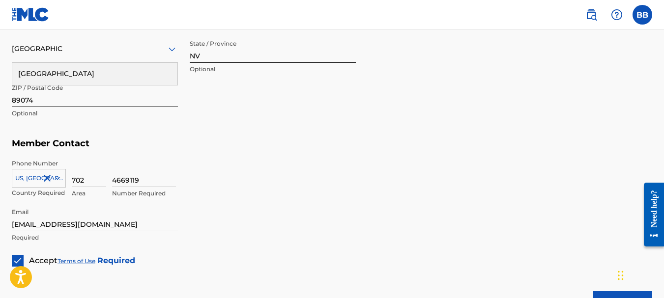
scroll to position [518, 0]
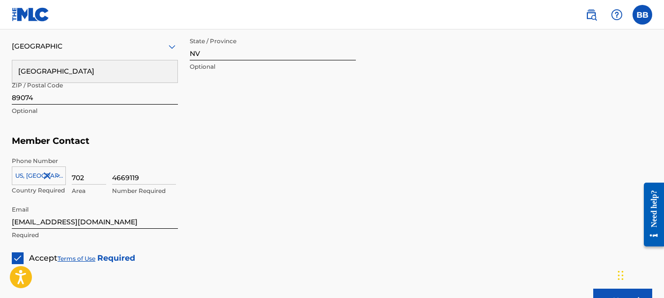
click at [156, 69] on div "[GEOGRAPHIC_DATA]" at bounding box center [94, 71] width 165 height 22
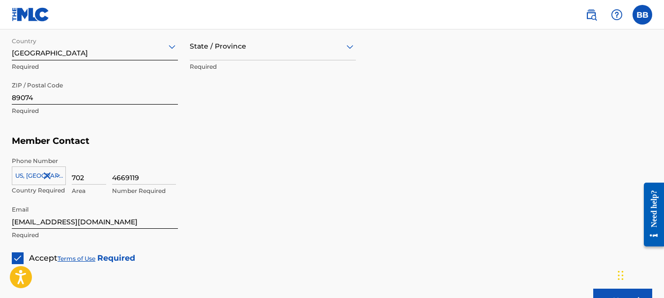
scroll to position [517, 0]
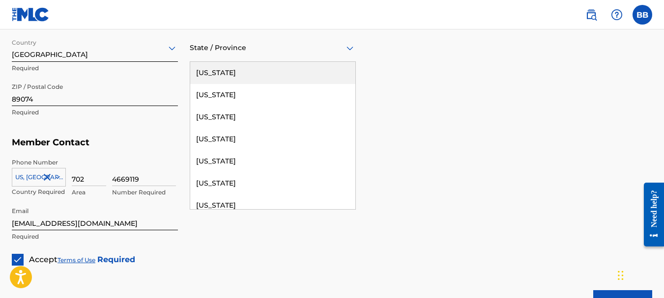
click at [349, 50] on icon at bounding box center [350, 48] width 12 height 12
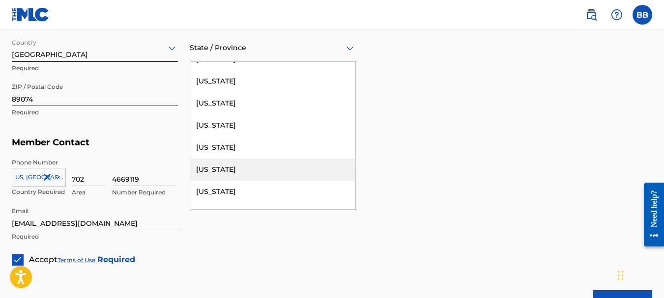
scroll to position [568, 0]
click at [222, 167] on div "Nevada" at bounding box center [272, 169] width 165 height 22
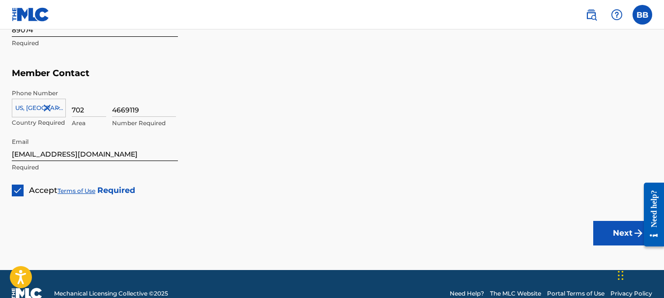
scroll to position [605, 0]
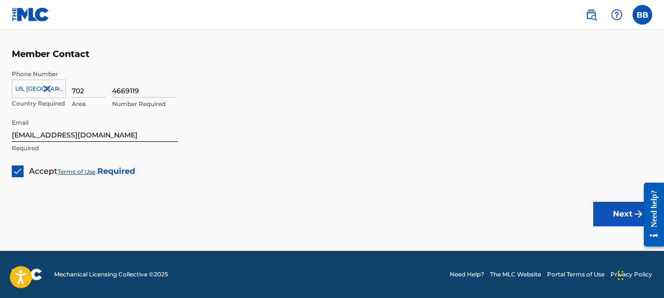
click at [628, 217] on button "Next" at bounding box center [622, 214] width 59 height 25
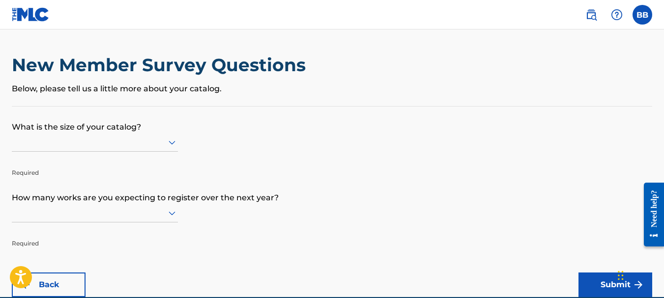
click at [171, 142] on icon at bounding box center [172, 143] width 7 height 4
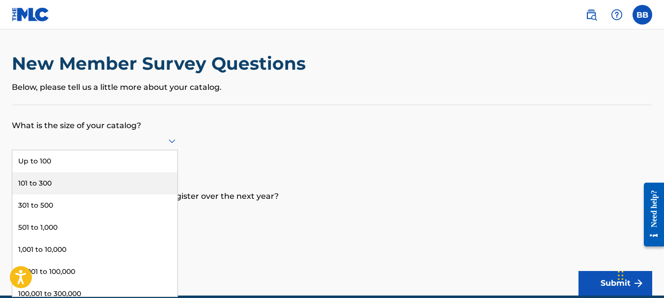
click at [36, 184] on div "101 to 300" at bounding box center [94, 184] width 165 height 22
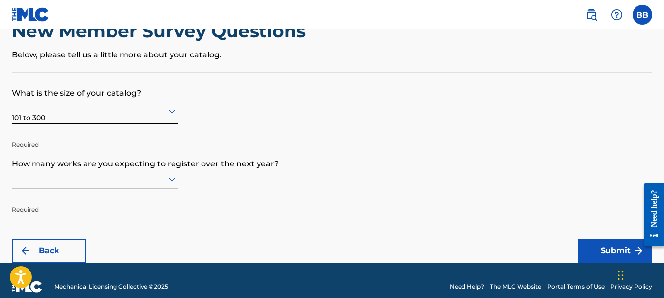
scroll to position [46, 0]
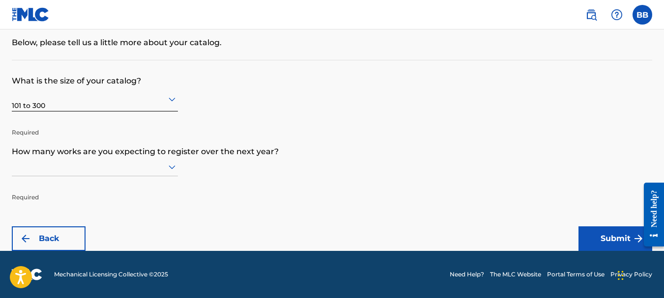
click at [173, 177] on div at bounding box center [95, 167] width 166 height 19
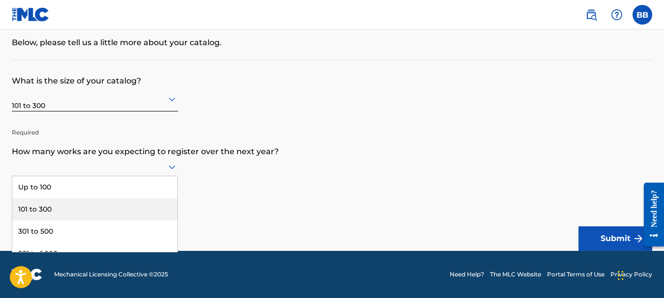
click at [74, 208] on div "101 to 300" at bounding box center [94, 210] width 165 height 22
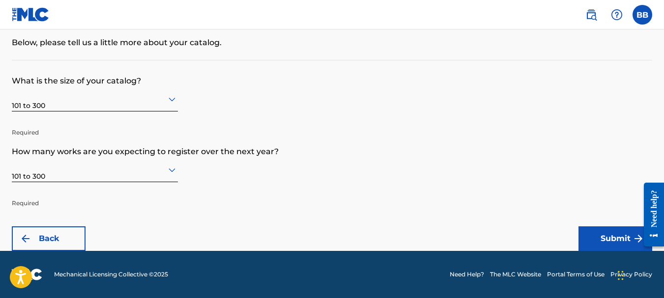
click at [613, 236] on button "Submit" at bounding box center [616, 239] width 74 height 25
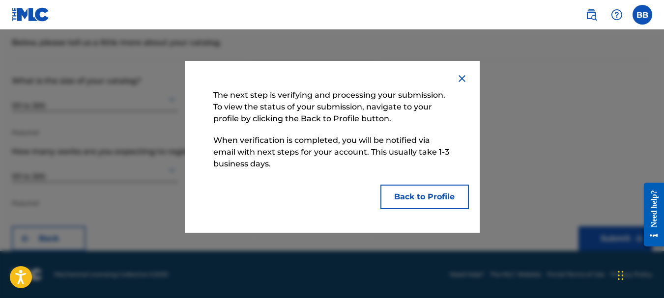
click at [446, 198] on button "Back to Profile" at bounding box center [425, 197] width 88 height 25
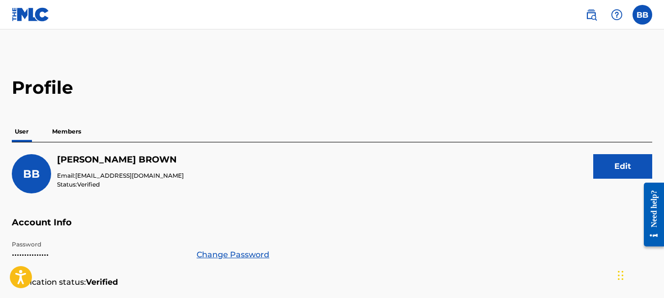
click at [592, 16] on img at bounding box center [592, 15] width 12 height 12
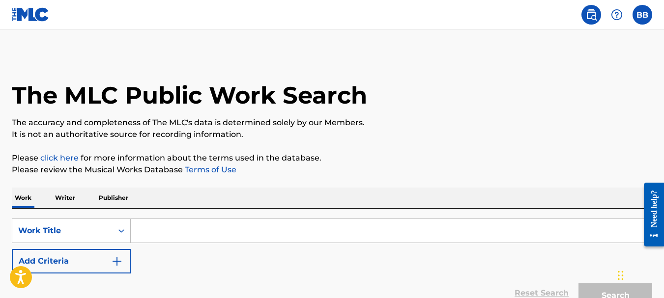
click at [234, 233] on input "Search Form" at bounding box center [391, 231] width 521 height 24
click at [115, 196] on p "Publisher" at bounding box center [113, 198] width 35 height 21
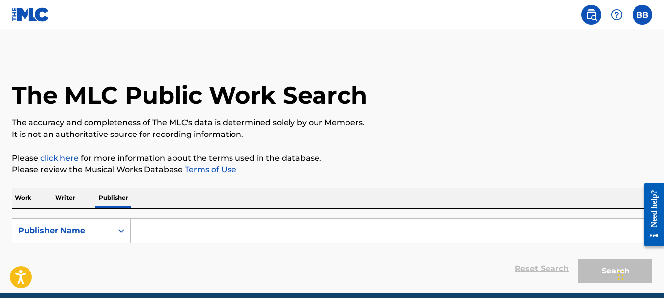
click at [185, 230] on input "Search Form" at bounding box center [391, 231] width 521 height 24
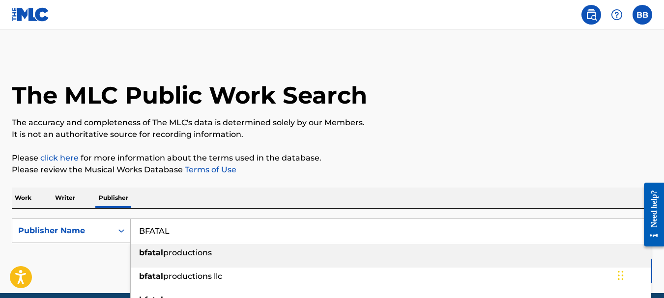
scroll to position [42, 0]
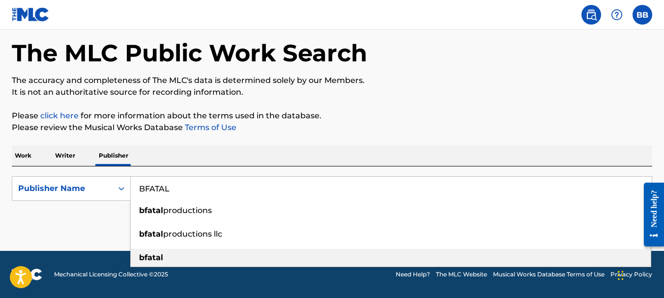
click at [161, 258] on strong "bfatal" at bounding box center [151, 257] width 24 height 9
type input "bfatal"
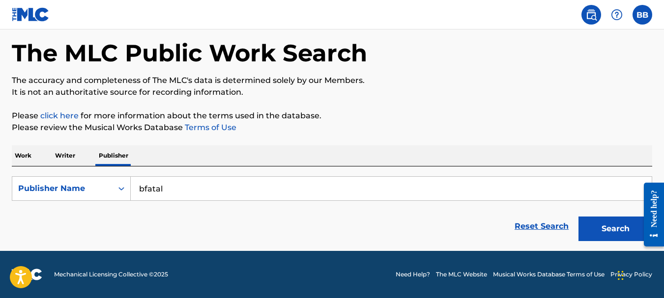
click at [619, 228] on button "Search" at bounding box center [616, 229] width 74 height 25
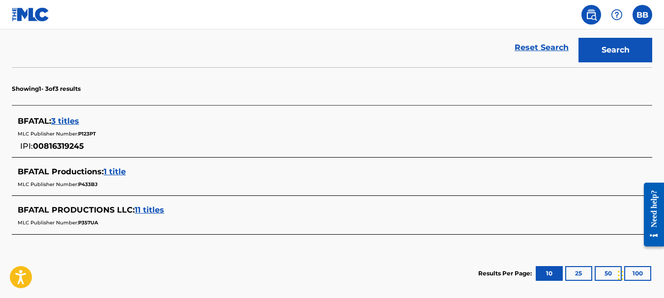
scroll to position [225, 0]
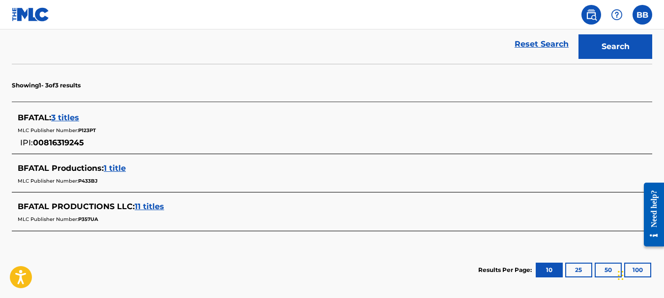
click at [121, 167] on span "1 title" at bounding box center [115, 168] width 22 height 9
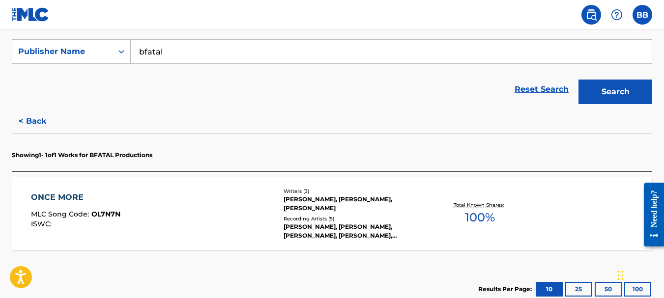
scroll to position [180, 0]
click at [39, 123] on button "< Back" at bounding box center [41, 121] width 59 height 25
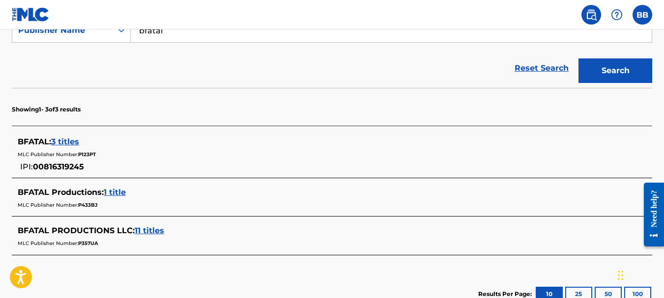
scroll to position [204, 0]
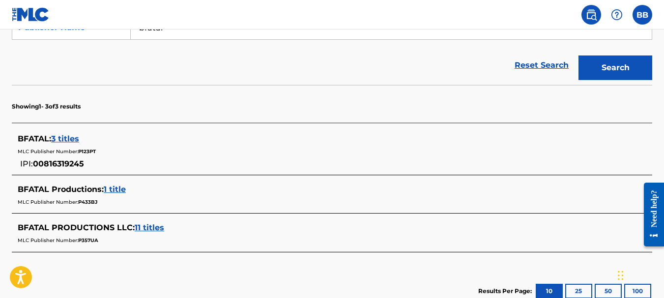
click at [158, 228] on span "11 titles" at bounding box center [149, 227] width 29 height 9
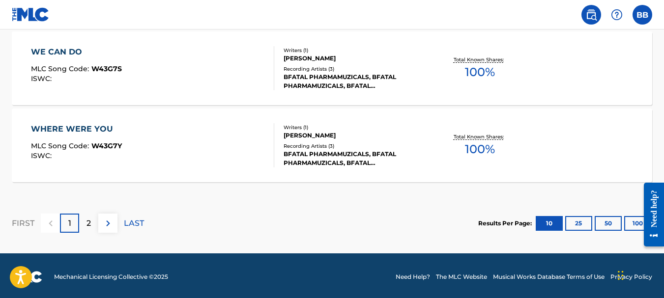
scroll to position [943, 0]
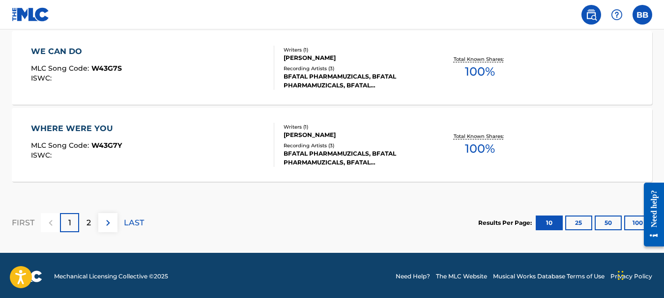
click at [88, 223] on p "2" at bounding box center [89, 223] width 4 height 12
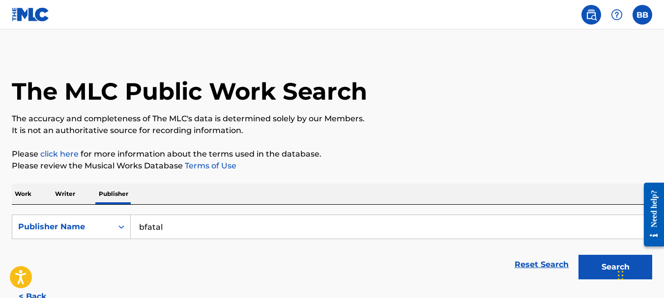
scroll to position [0, 0]
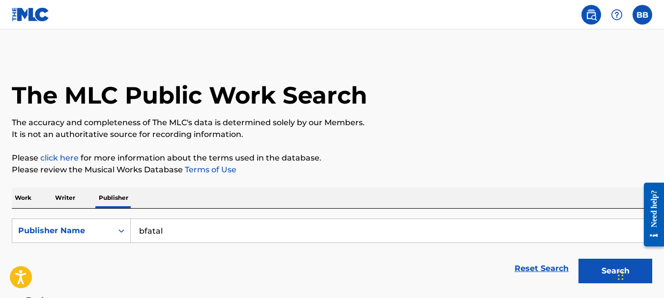
click at [64, 199] on p "Writer" at bounding box center [65, 198] width 26 height 21
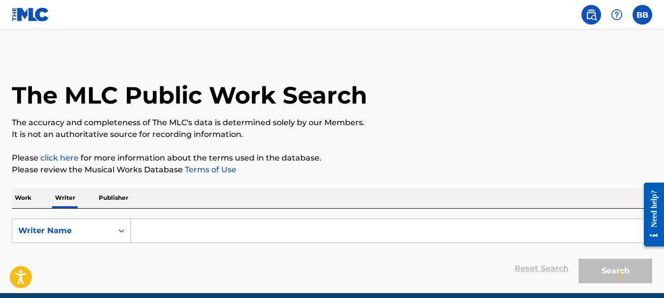
click at [22, 197] on p "Work" at bounding box center [23, 198] width 23 height 21
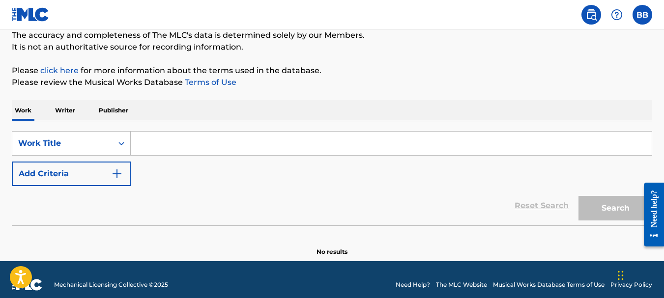
scroll to position [98, 0]
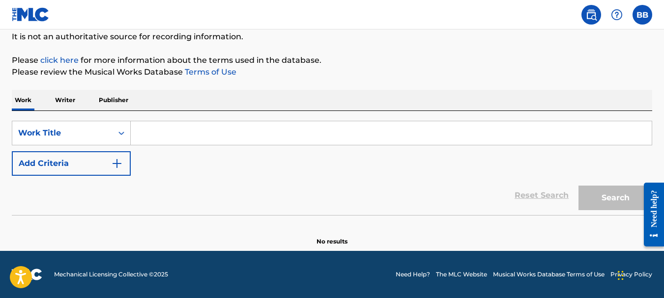
click at [164, 136] on input "Search Form" at bounding box center [391, 133] width 521 height 24
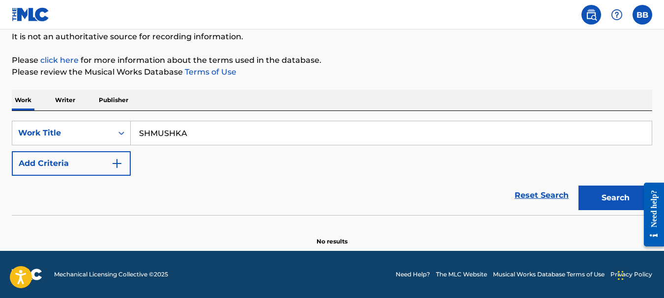
click at [608, 199] on button "Search" at bounding box center [616, 198] width 74 height 25
click at [192, 133] on input "SHMUSHKA" at bounding box center [391, 133] width 521 height 24
type input "S"
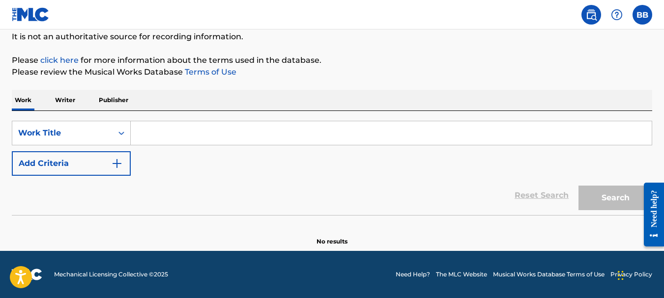
click at [64, 100] on p "Writer" at bounding box center [65, 100] width 26 height 21
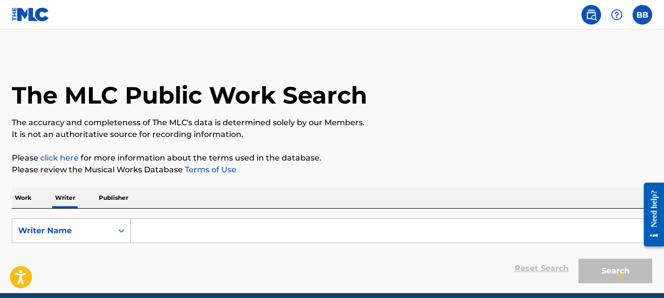
click at [157, 231] on input "Search Form" at bounding box center [391, 231] width 521 height 24
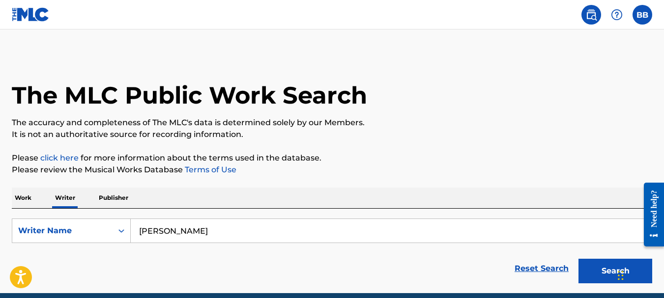
click at [595, 266] on button "Search" at bounding box center [616, 271] width 74 height 25
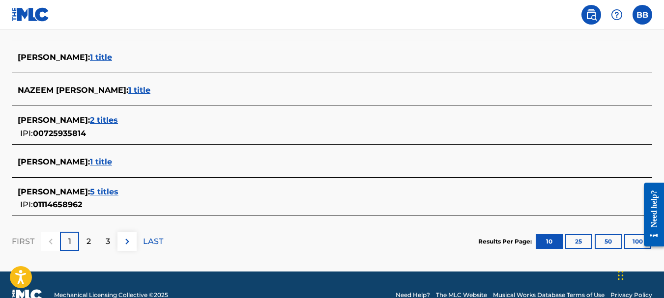
scroll to position [430, 0]
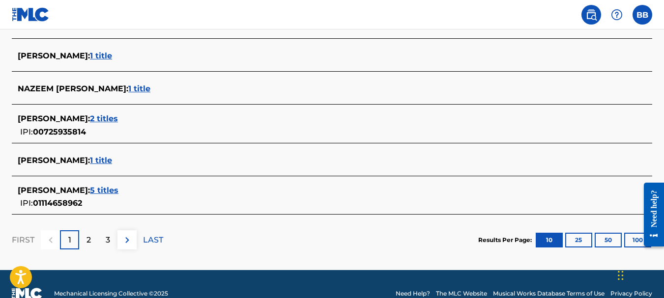
click at [90, 240] on p "2" at bounding box center [89, 241] width 4 height 12
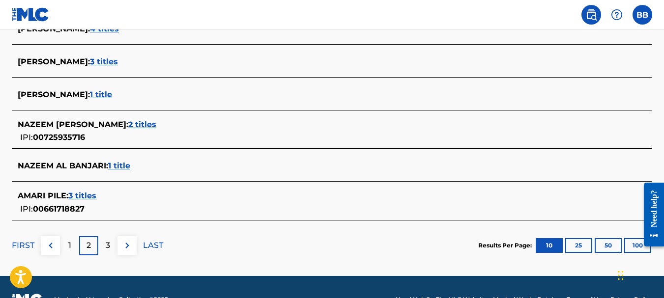
click at [106, 243] on p "3" at bounding box center [108, 246] width 4 height 12
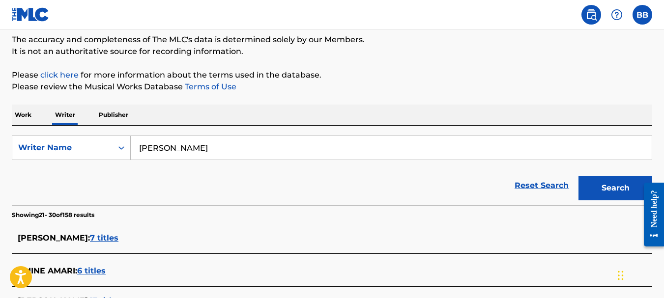
scroll to position [0, 0]
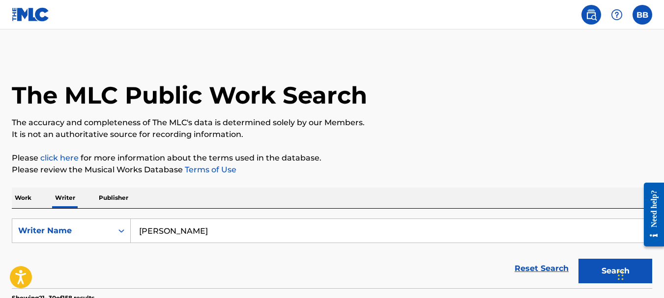
click at [213, 232] on input "NAZEEM AMARI" at bounding box center [391, 231] width 521 height 24
type input "N"
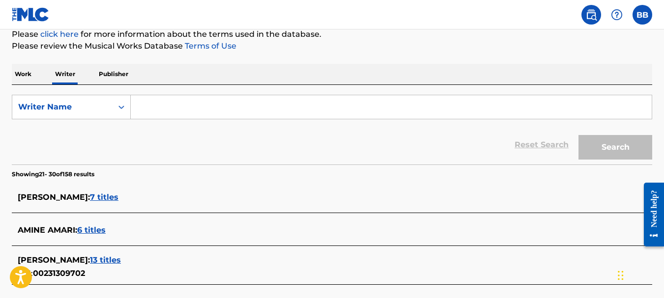
scroll to position [130, 0]
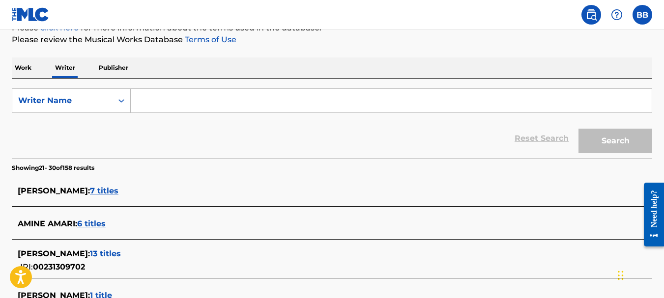
click at [116, 66] on p "Publisher" at bounding box center [113, 68] width 35 height 21
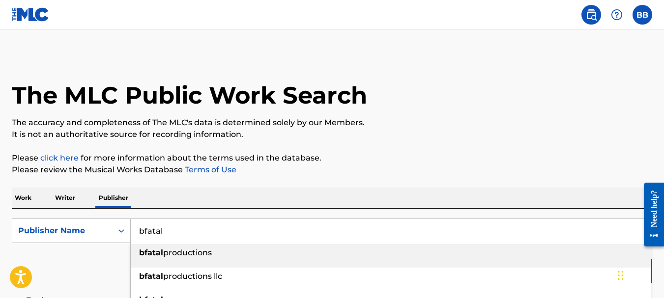
drag, startPoint x: 174, startPoint y: 234, endPoint x: 136, endPoint y: 230, distance: 38.1
click at [136, 230] on input "bfatal" at bounding box center [391, 231] width 521 height 24
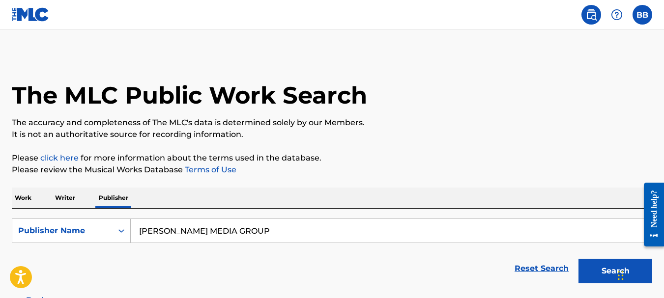
type input "ZYLA MEDIA GROUP"
click at [596, 273] on button "Search" at bounding box center [616, 271] width 74 height 25
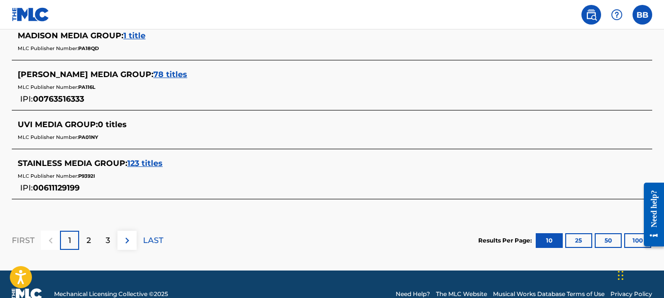
scroll to position [539, 0]
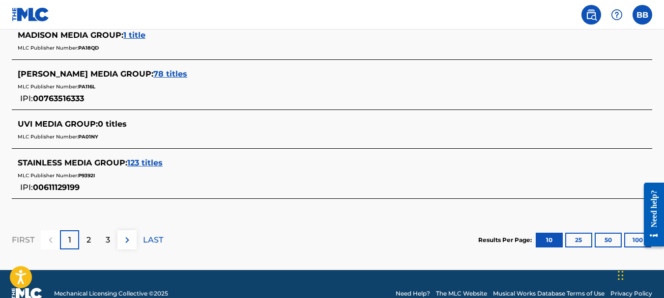
click at [89, 241] on p "2" at bounding box center [89, 241] width 4 height 12
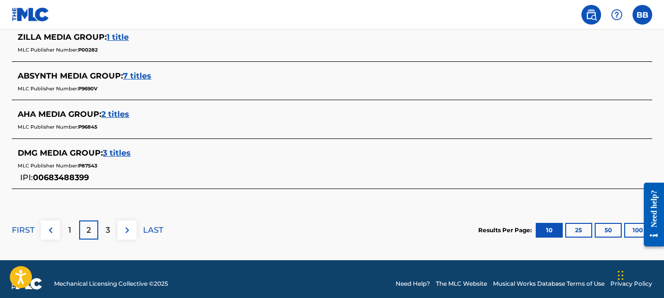
scroll to position [564, 0]
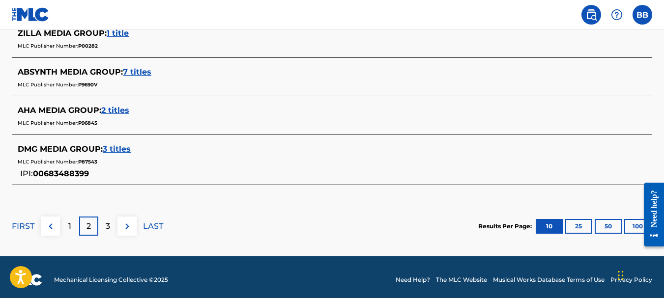
click at [110, 228] on p "3" at bounding box center [108, 227] width 4 height 12
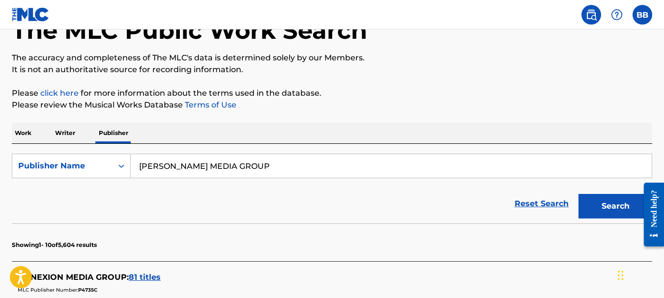
scroll to position [63, 0]
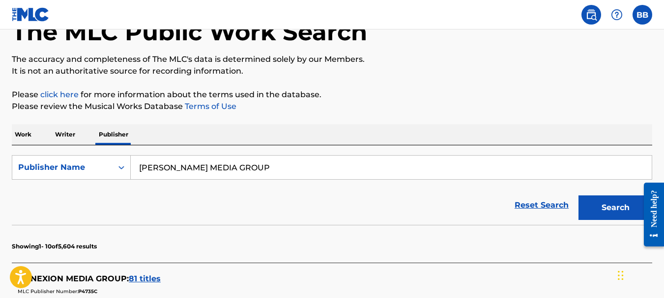
click at [27, 134] on p "Work" at bounding box center [23, 134] width 23 height 21
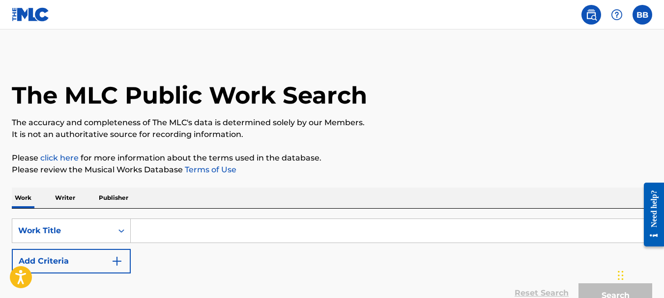
click at [188, 236] on input "Search Form" at bounding box center [391, 231] width 521 height 24
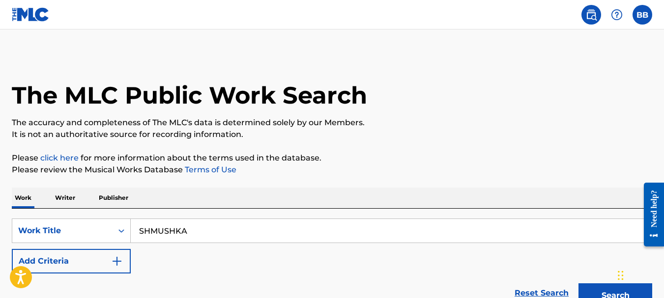
click at [610, 292] on button "Search" at bounding box center [616, 296] width 74 height 25
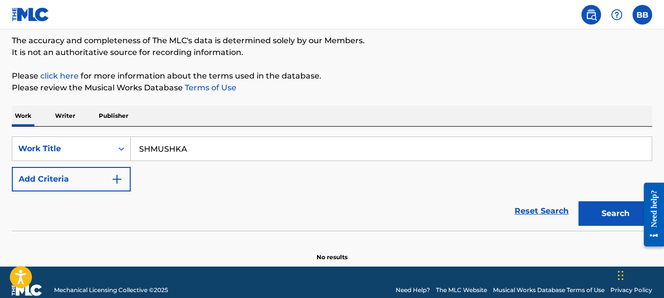
scroll to position [98, 0]
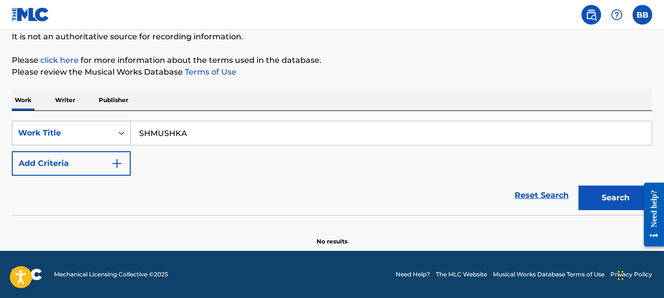
drag, startPoint x: 184, startPoint y: 133, endPoint x: 129, endPoint y: 134, distance: 55.1
click at [129, 134] on div "SearchWithCriteriaea8a25cb-6a0a-441a-8b79-cff0b818ae9c Work Title SHMUSHKA" at bounding box center [332, 133] width 641 height 25
type input "shmushka"
click at [618, 201] on button "Search" at bounding box center [616, 198] width 74 height 25
click at [67, 102] on p "Writer" at bounding box center [65, 100] width 26 height 21
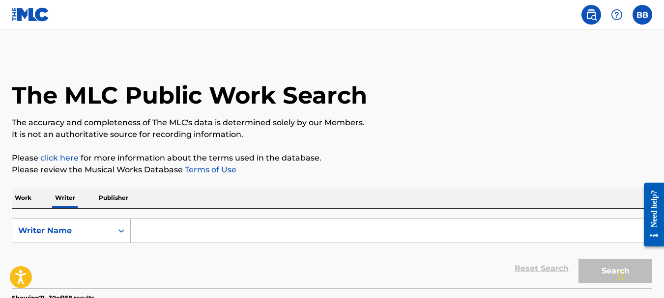
click at [183, 232] on input "Search Form" at bounding box center [391, 231] width 521 height 24
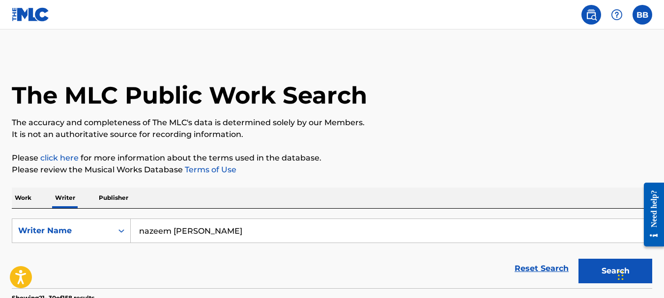
type input "nazeem nuru amari"
click at [602, 270] on button "Search" at bounding box center [616, 271] width 74 height 25
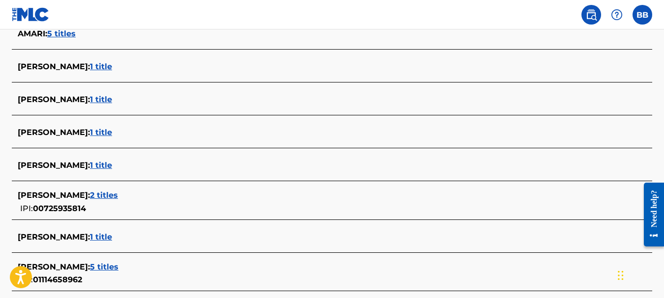
scroll to position [357, 0]
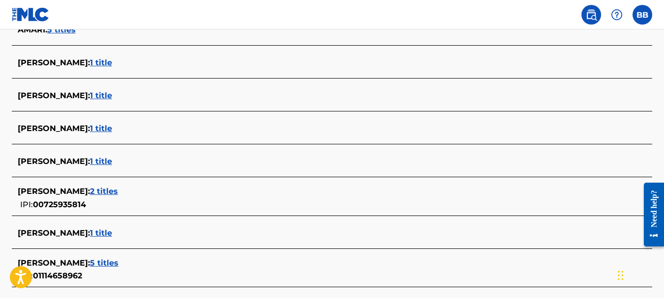
click at [117, 188] on span "2 titles" at bounding box center [104, 191] width 28 height 9
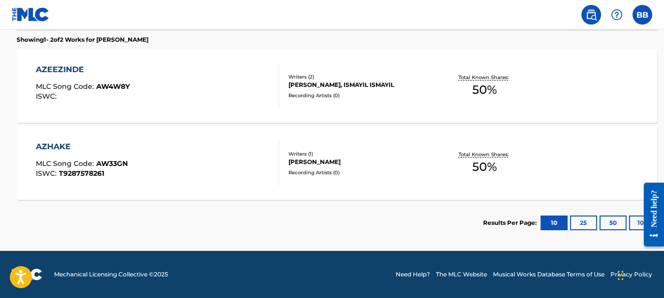
scroll to position [283, 0]
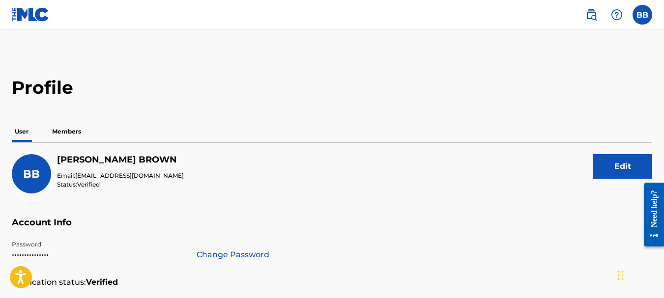
click at [596, 12] on img at bounding box center [592, 15] width 12 height 12
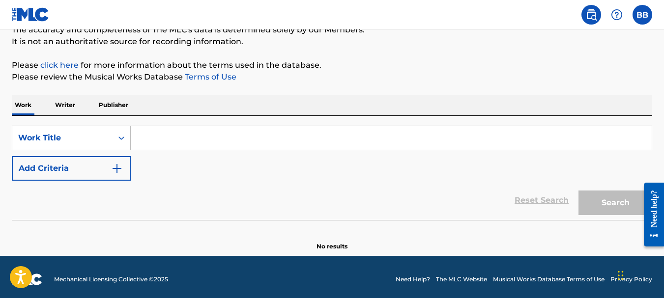
scroll to position [98, 0]
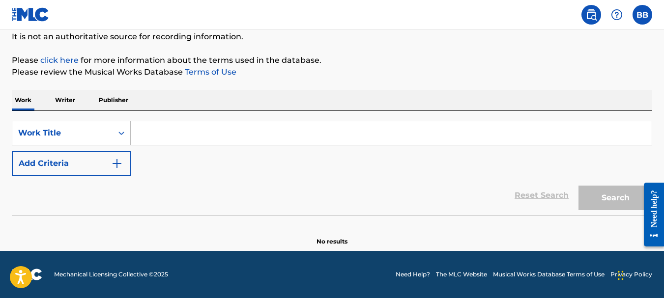
click at [118, 163] on img "Search Form" at bounding box center [117, 164] width 12 height 12
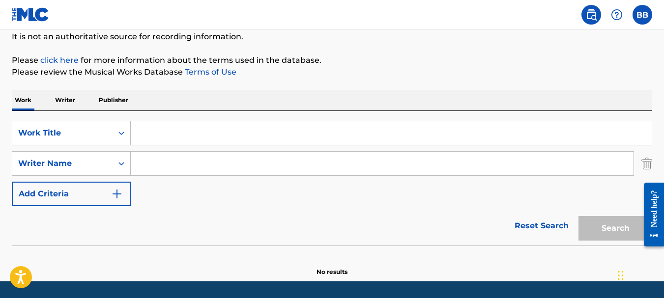
click at [120, 194] on img "Search Form" at bounding box center [117, 194] width 12 height 12
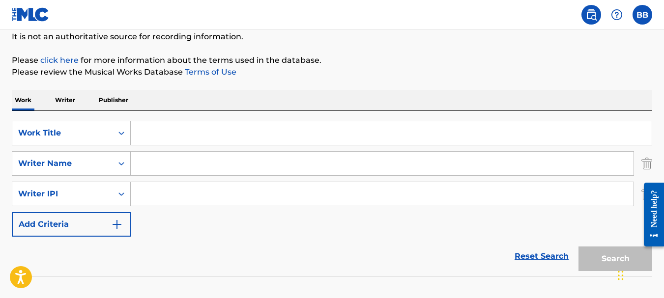
click at [120, 224] on img "Search Form" at bounding box center [117, 225] width 12 height 12
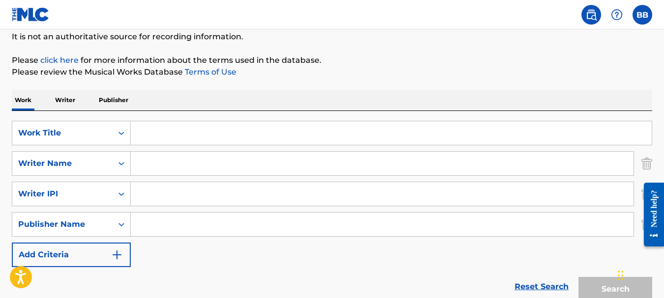
scroll to position [99, 0]
click at [117, 253] on img "Search Form" at bounding box center [117, 255] width 12 height 12
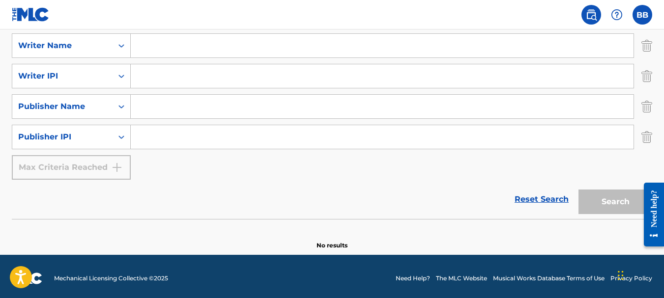
scroll to position [220, 0]
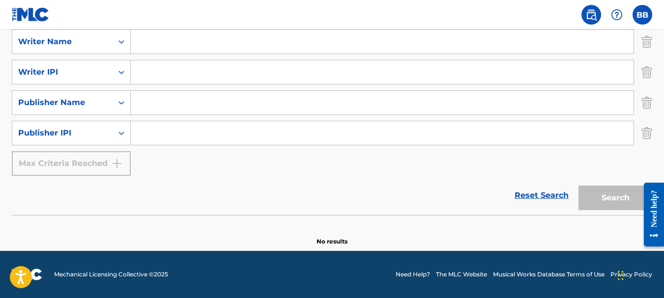
click at [554, 196] on link "Reset Search" at bounding box center [542, 196] width 64 height 22
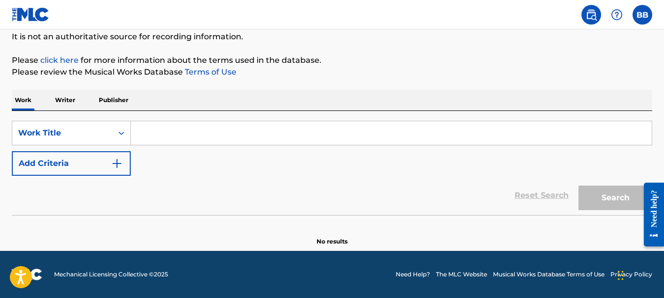
click at [67, 99] on p "Writer" at bounding box center [65, 100] width 26 height 21
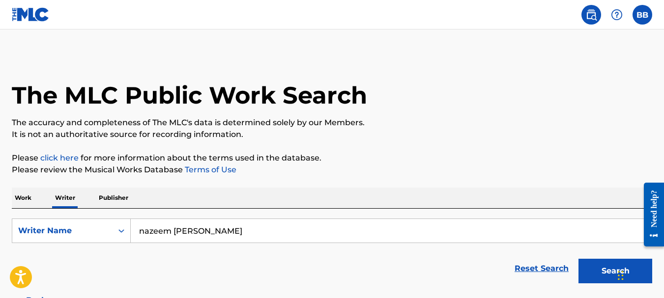
click at [23, 196] on p "Work" at bounding box center [23, 198] width 23 height 21
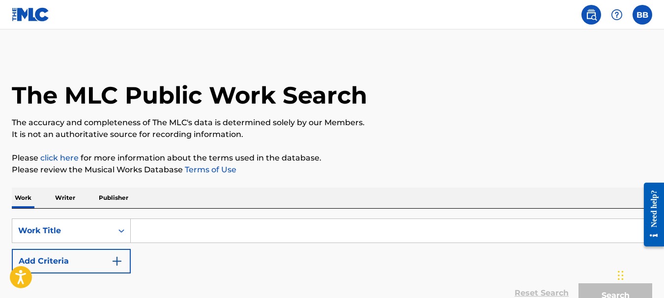
click at [171, 233] on input "Search Form" at bounding box center [391, 231] width 521 height 24
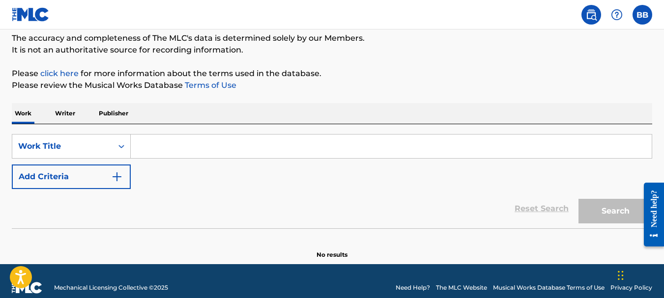
scroll to position [98, 0]
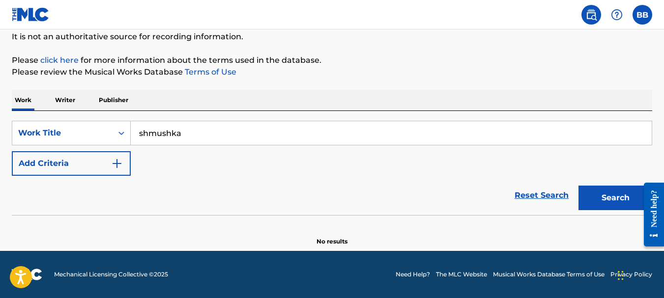
type input "shmushka"
click at [605, 199] on button "Search" at bounding box center [616, 198] width 74 height 25
click at [70, 100] on p "Writer" at bounding box center [65, 100] width 26 height 21
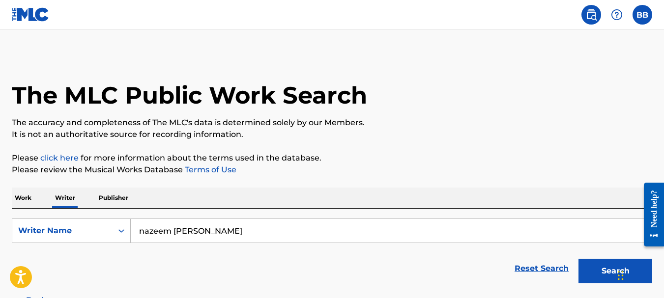
click at [220, 230] on input "nazeem nuru amari" at bounding box center [391, 231] width 521 height 24
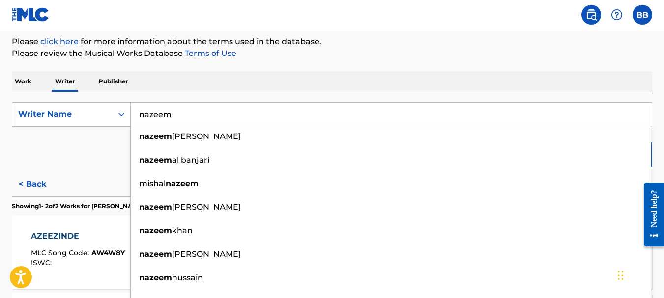
scroll to position [120, 0]
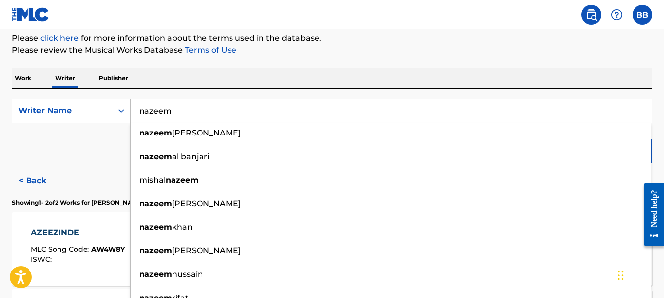
type input "nazeem"
click at [96, 141] on div "Reset Search Search" at bounding box center [332, 148] width 641 height 39
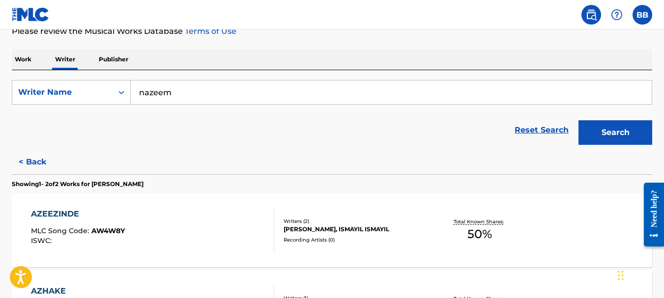
scroll to position [140, 0]
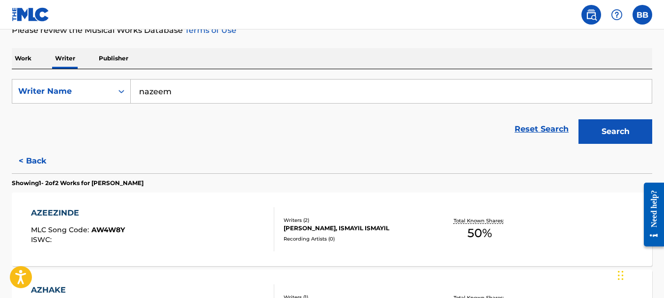
click at [605, 132] on button "Search" at bounding box center [616, 131] width 74 height 25
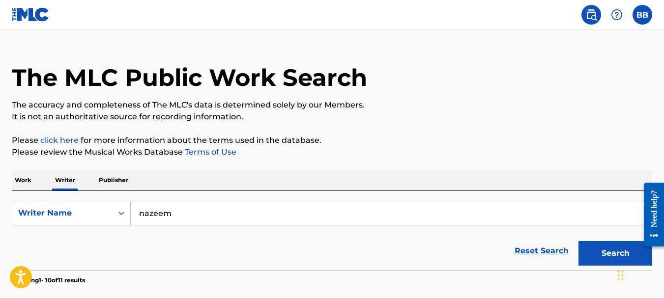
scroll to position [0, 0]
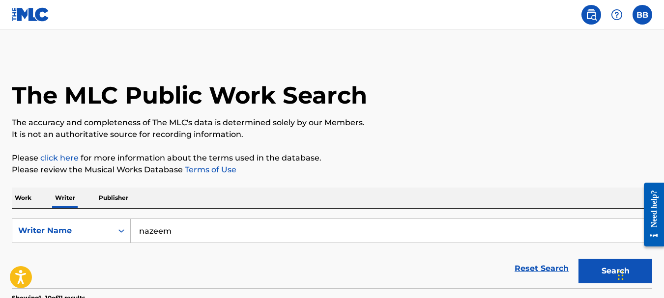
click at [25, 196] on p "Work" at bounding box center [23, 198] width 23 height 21
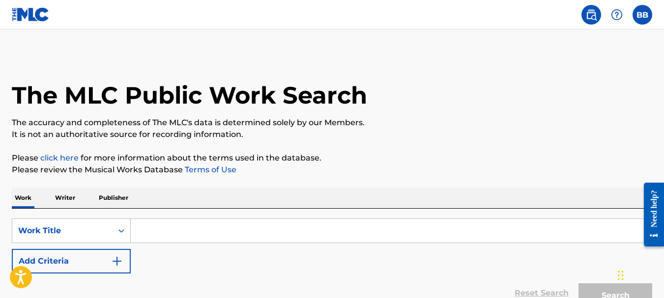
click at [116, 261] on img "Search Form" at bounding box center [117, 262] width 12 height 12
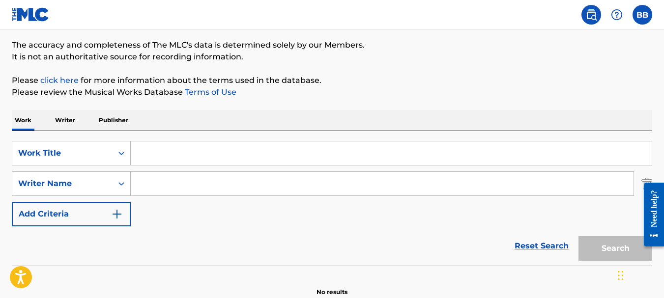
scroll to position [79, 0]
click at [118, 212] on img "Search Form" at bounding box center [117, 213] width 12 height 12
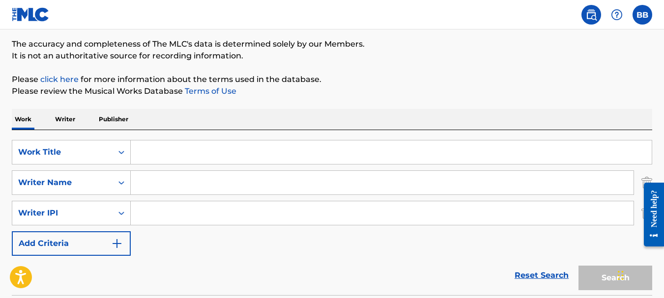
click at [154, 215] on input "Search Form" at bounding box center [382, 214] width 503 height 24
paste input "725935814"
type input "725935814"
click at [428, 251] on div "SearchWithCriteriaea8a25cb-6a0a-441a-8b79-cff0b818ae9c Work Title SearchWithCri…" at bounding box center [332, 198] width 641 height 116
click at [155, 151] on input "Search Form" at bounding box center [391, 153] width 521 height 24
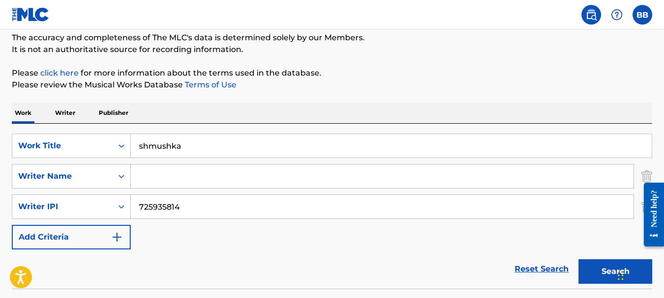
scroll to position [92, 0]
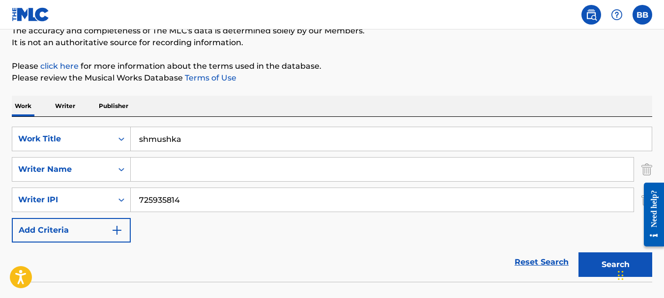
click at [588, 267] on button "Search" at bounding box center [616, 265] width 74 height 25
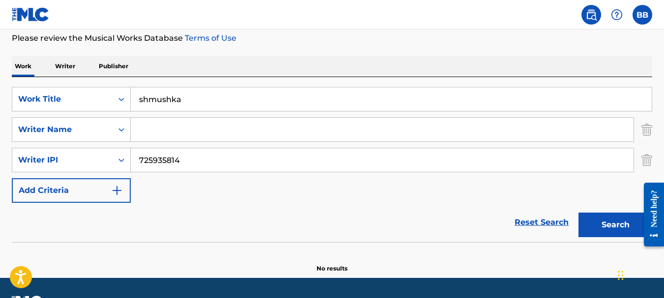
scroll to position [159, 0]
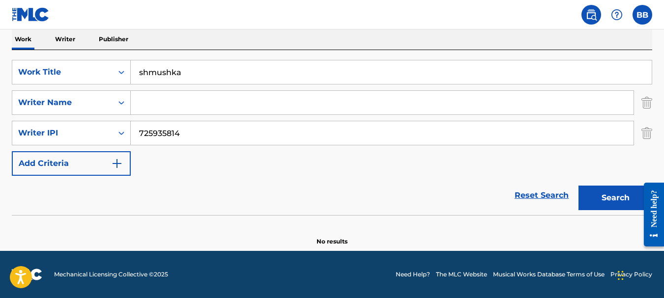
click at [186, 74] on input "shmushka" at bounding box center [391, 72] width 521 height 24
type input "s"
click at [218, 136] on input "725935814" at bounding box center [382, 133] width 503 height 24
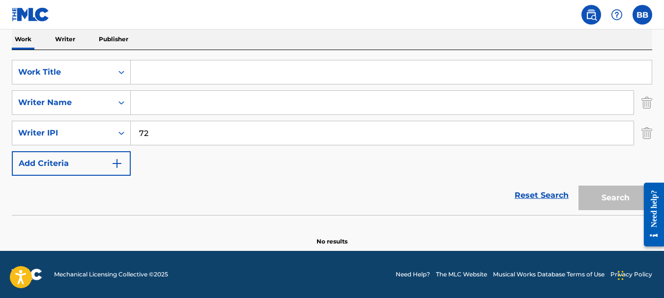
type input "7"
click at [158, 103] on input "Search Form" at bounding box center [382, 103] width 503 height 24
